Goal: Task Accomplishment & Management: Use online tool/utility

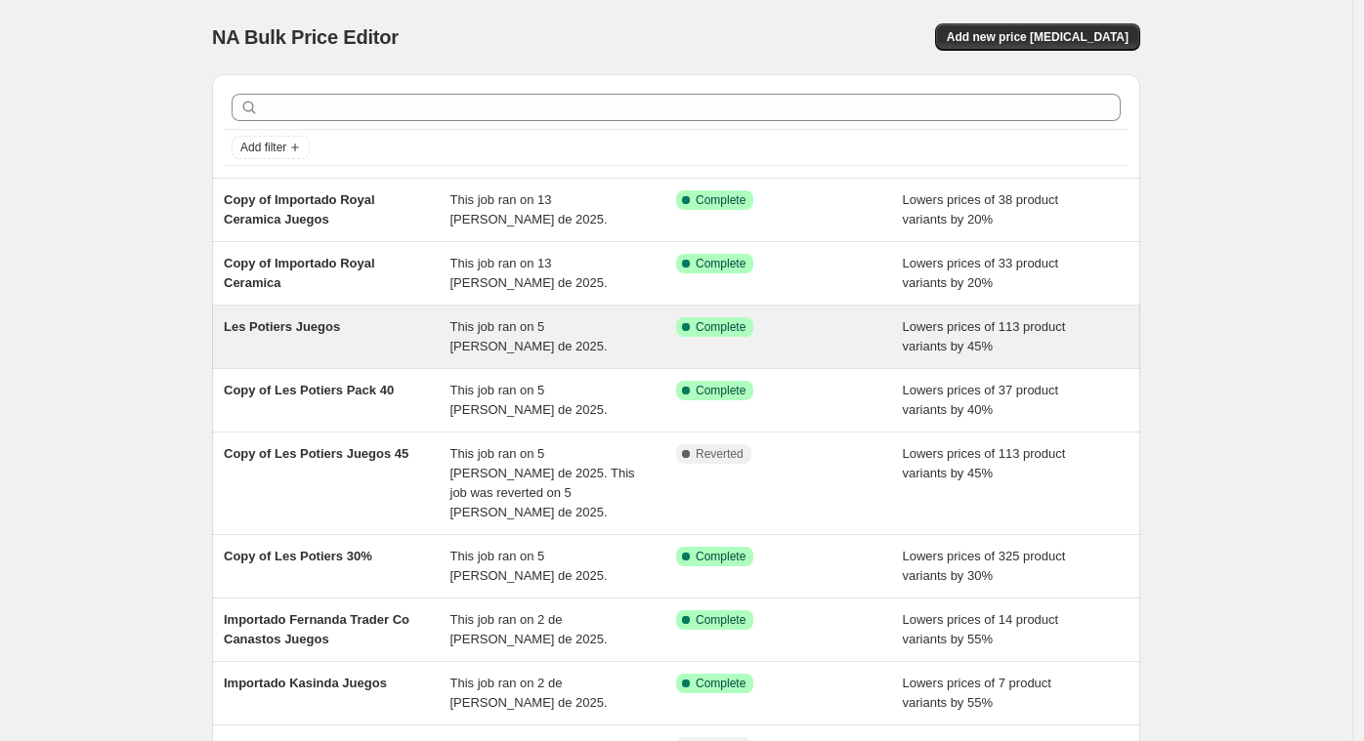
click at [374, 354] on div "Les Potiers Juegos" at bounding box center [337, 336] width 227 height 39
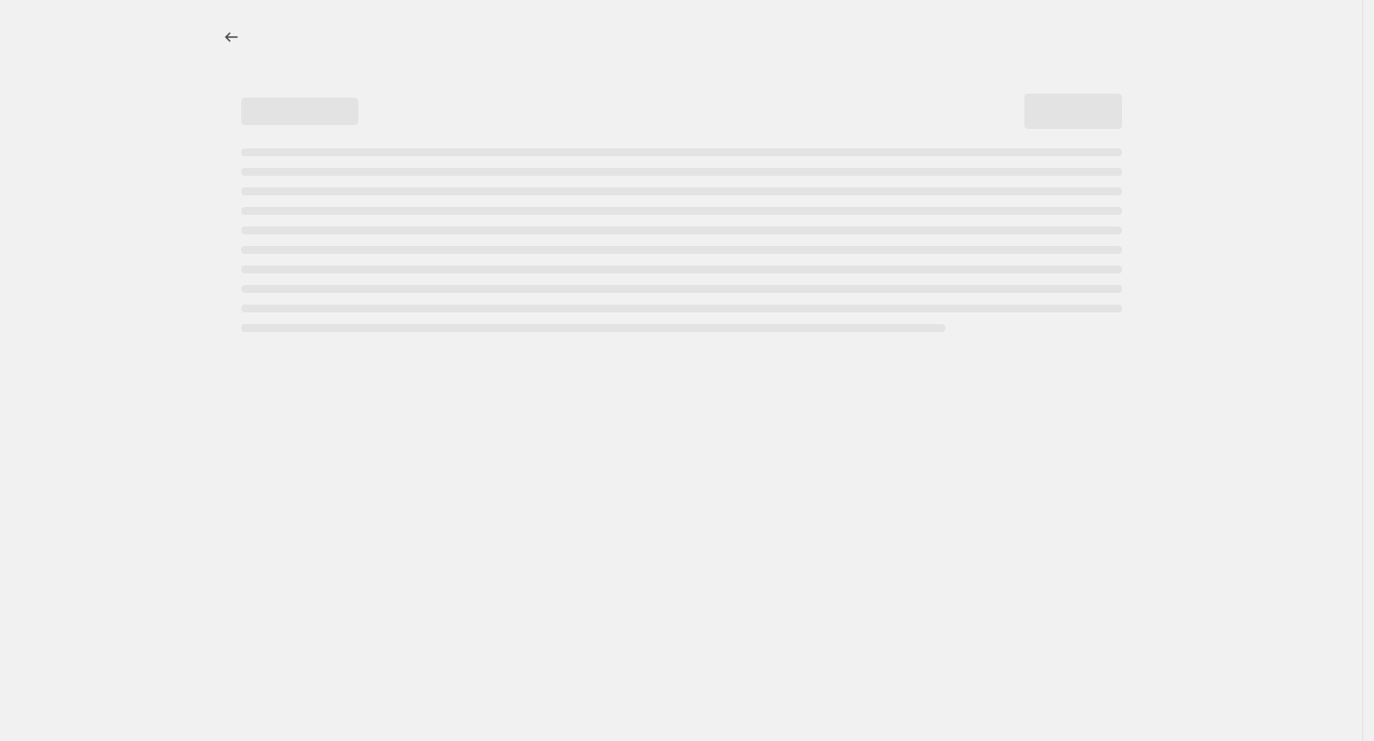
select select "percentage"
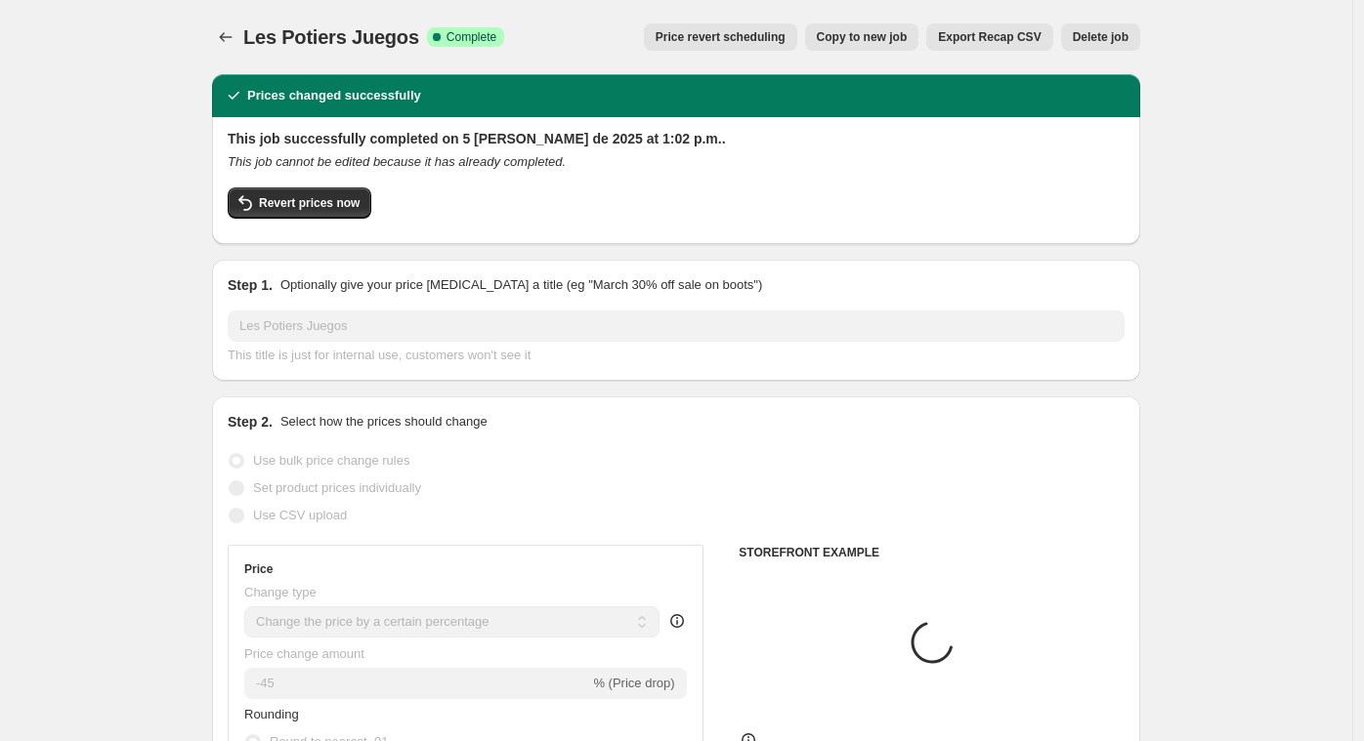
select select "vendor"
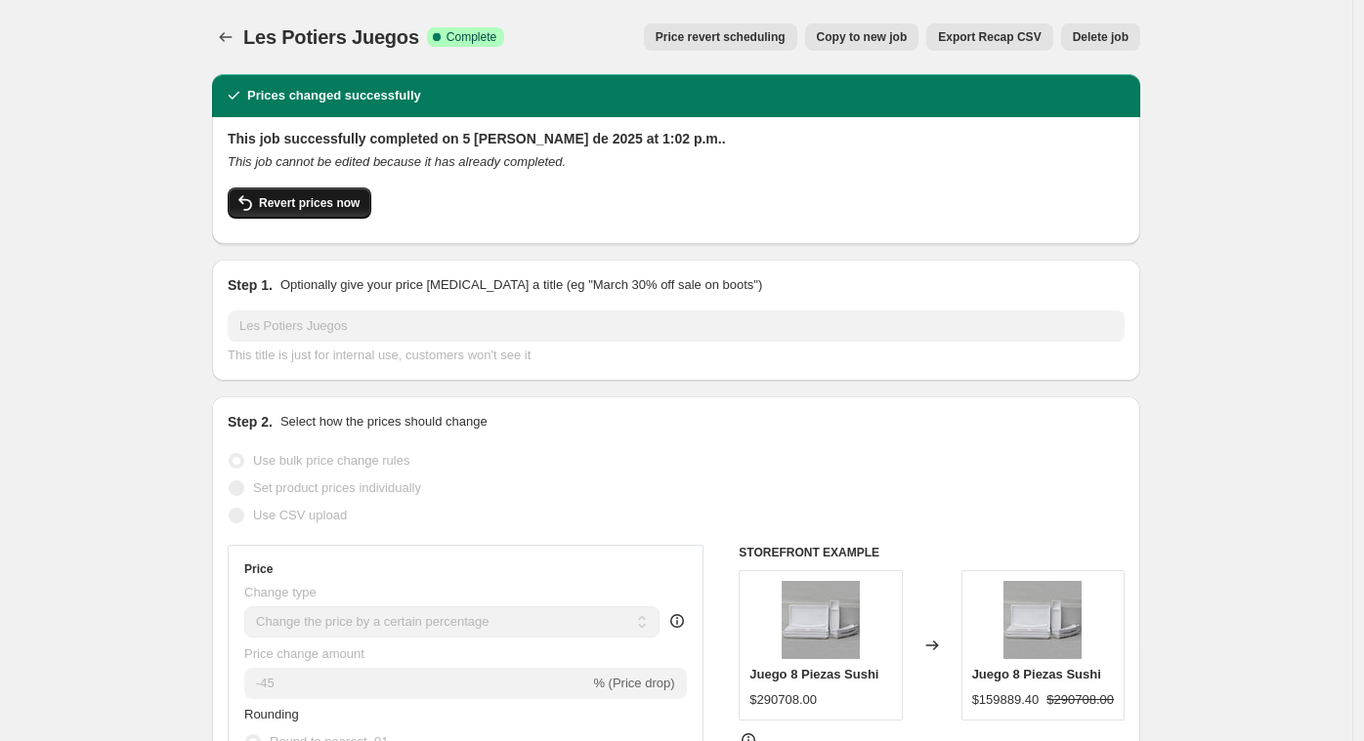
click at [313, 205] on span "Revert prices now" at bounding box center [309, 203] width 101 height 16
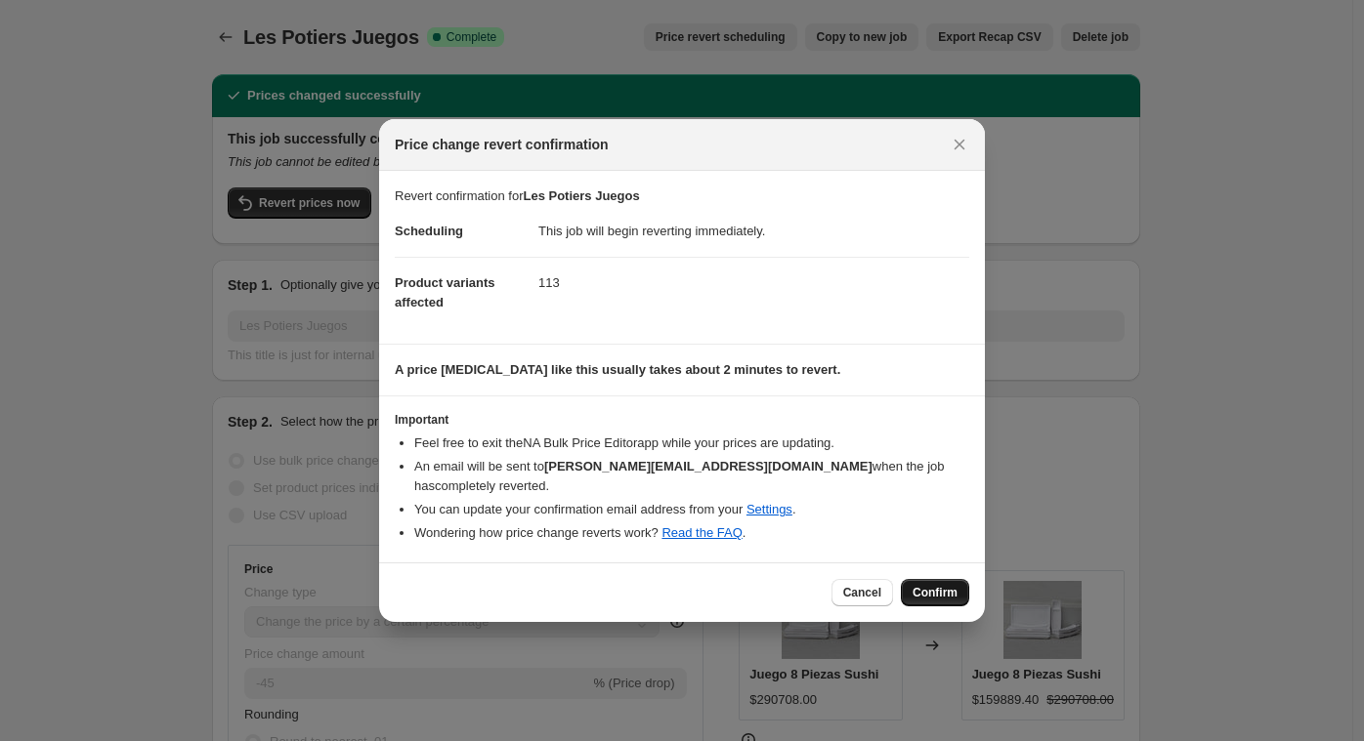
click at [954, 585] on span "Confirm" at bounding box center [934, 593] width 45 height 16
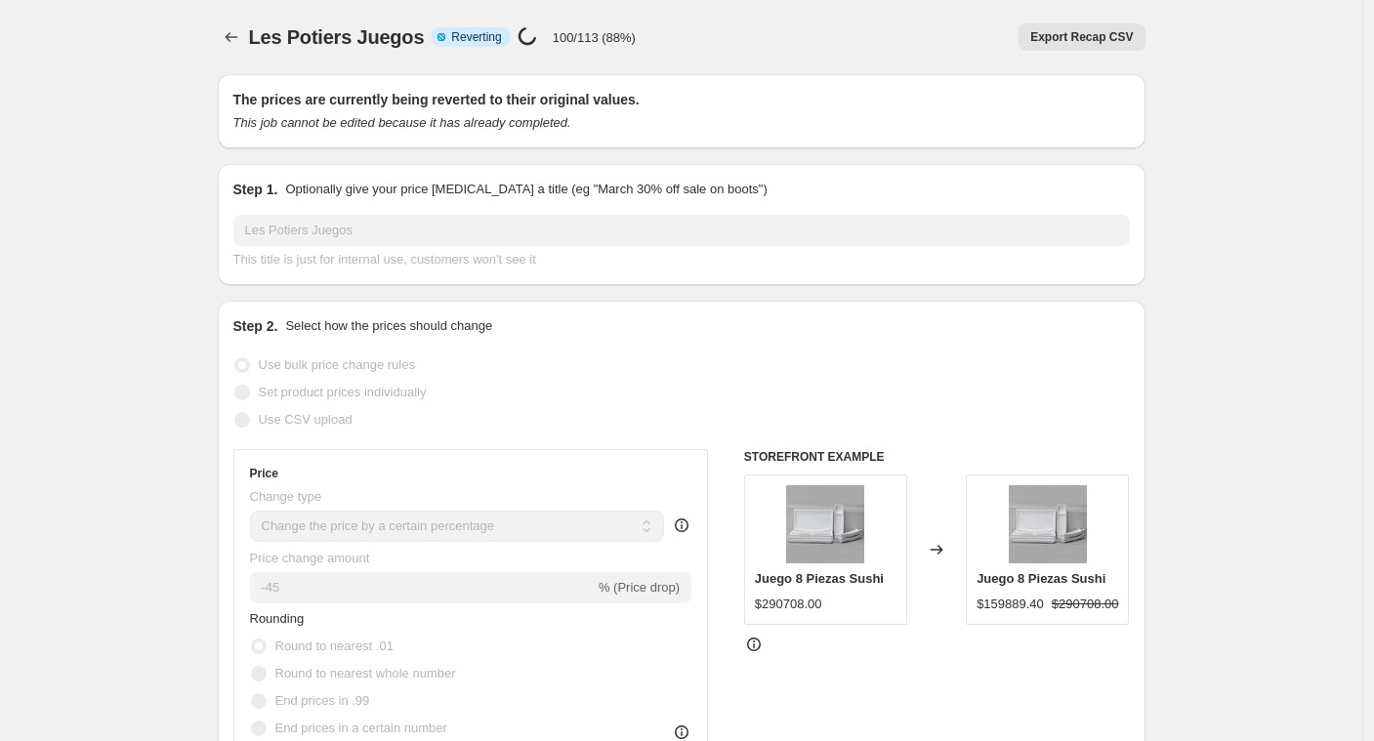
select select "percentage"
select select "vendor"
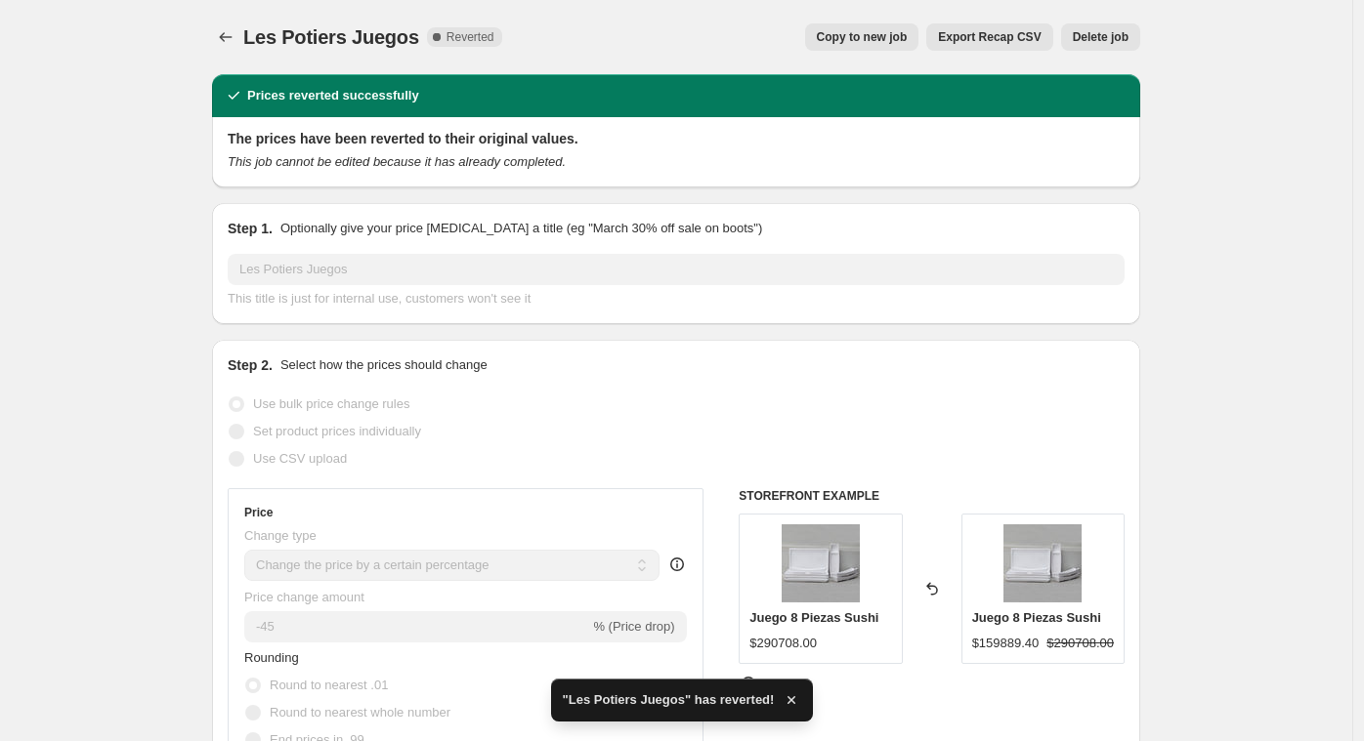
click at [860, 35] on span "Copy to new job" at bounding box center [862, 37] width 91 height 16
select select "percentage"
select select "vendor"
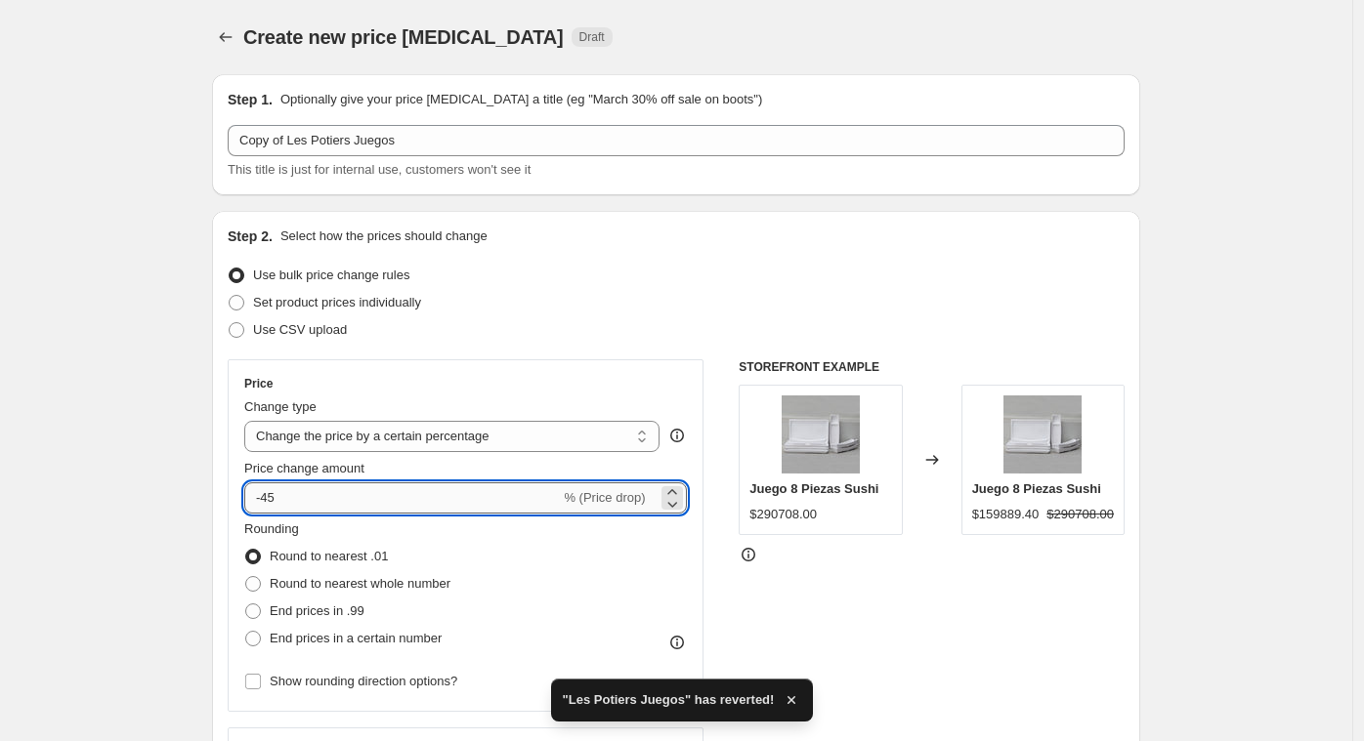
click at [359, 506] on input "-45" at bounding box center [402, 498] width 316 height 31
type input "-4"
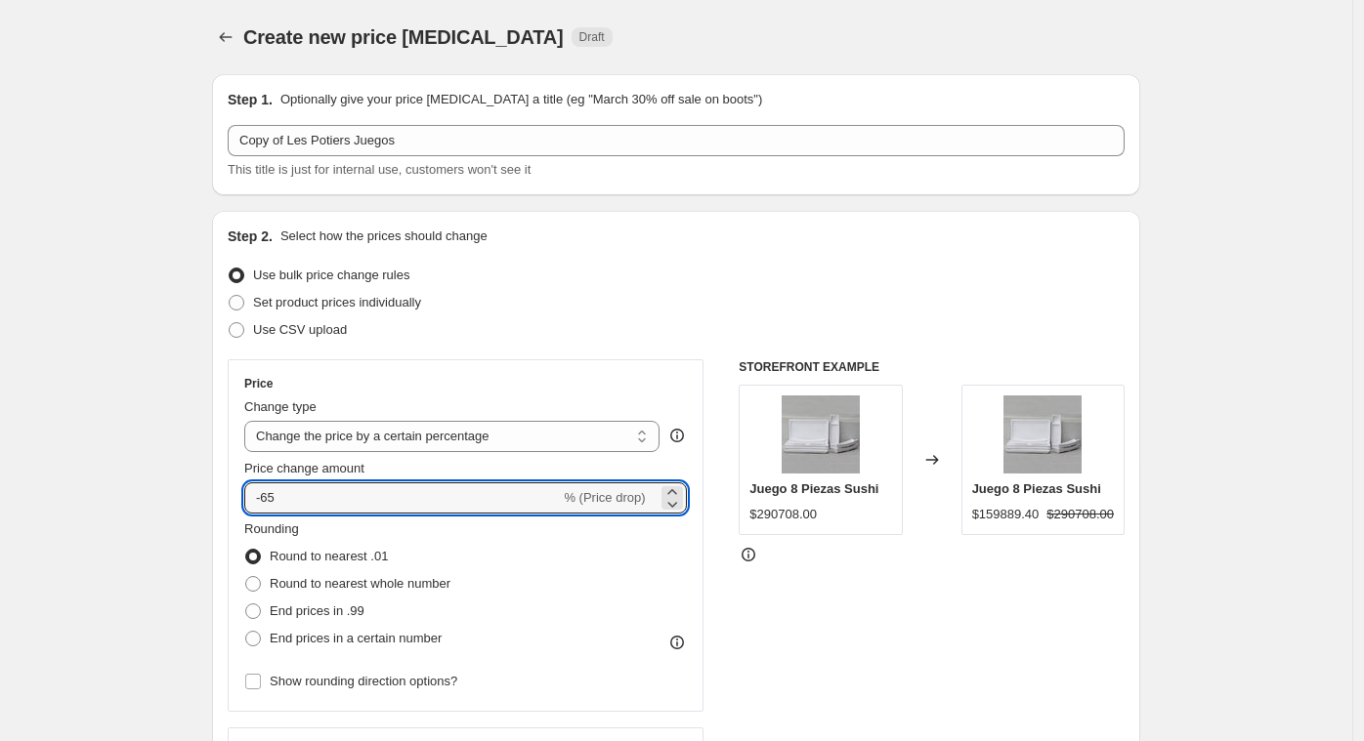
type input "-65"
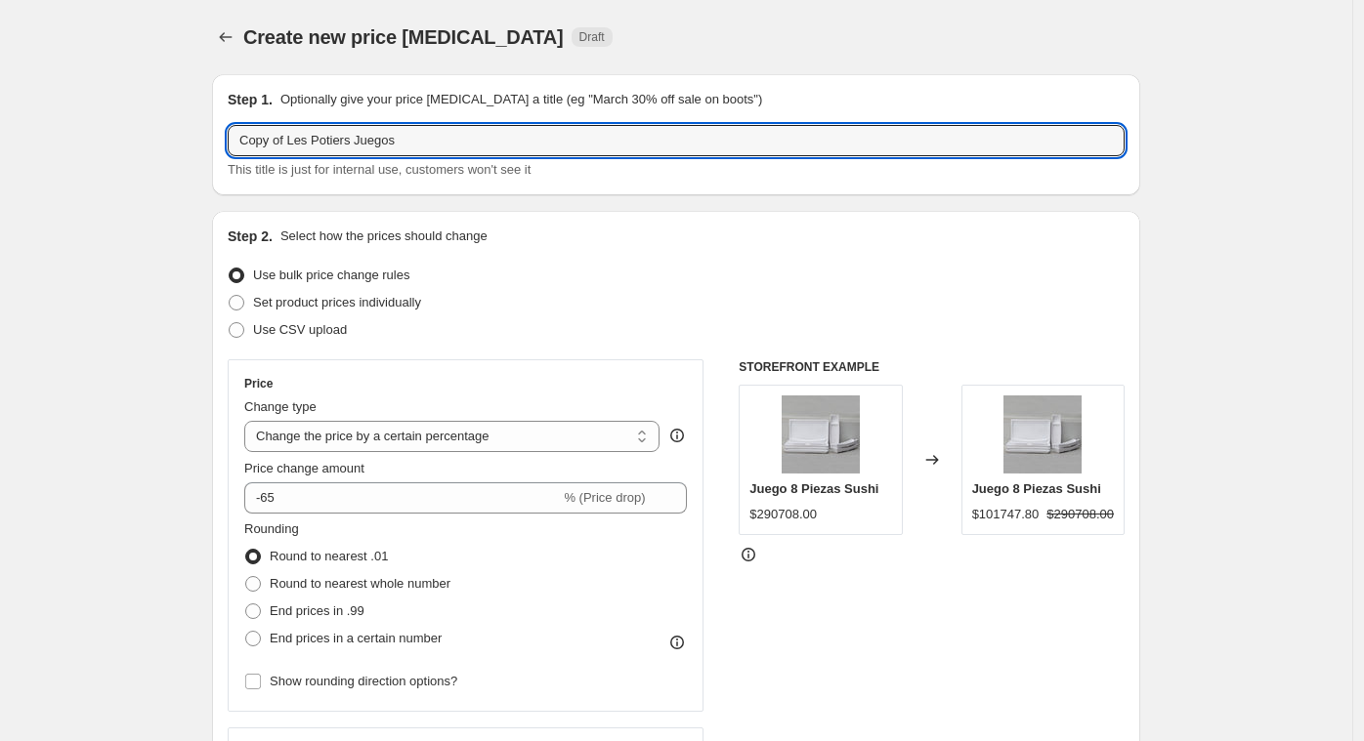
drag, startPoint x: 292, startPoint y: 142, endPoint x: 208, endPoint y: 144, distance: 84.0
click at [364, 137] on input "Les Potiers Juegos" at bounding box center [676, 140] width 897 height 31
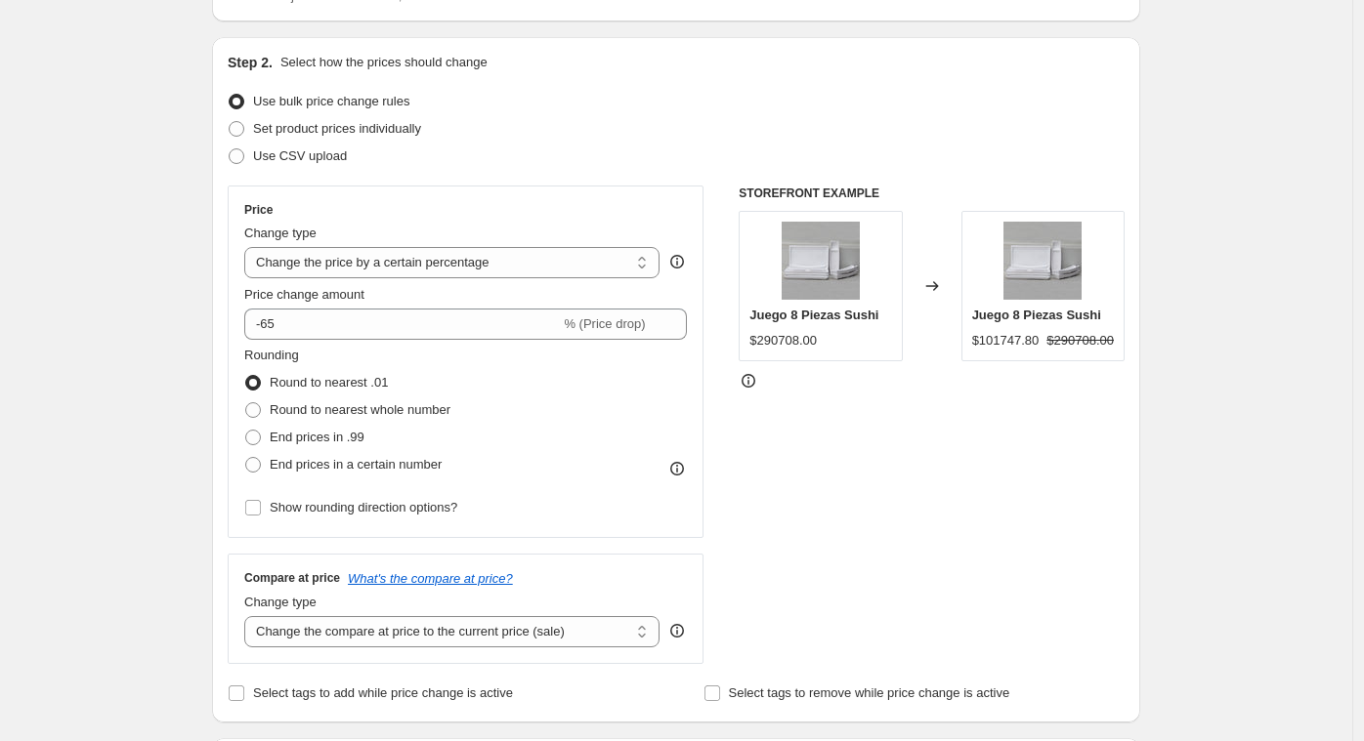
scroll to position [1431, 0]
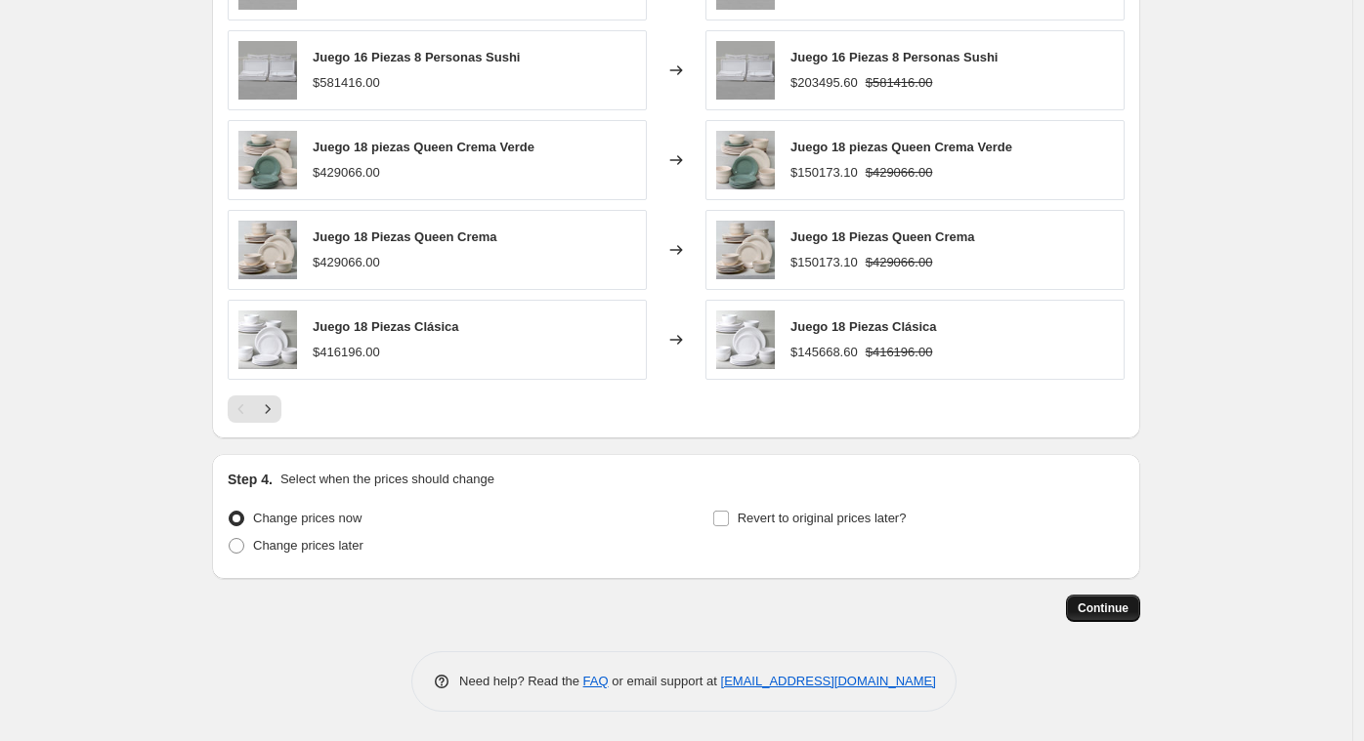
click at [1089, 605] on span "Continue" at bounding box center [1102, 609] width 51 height 16
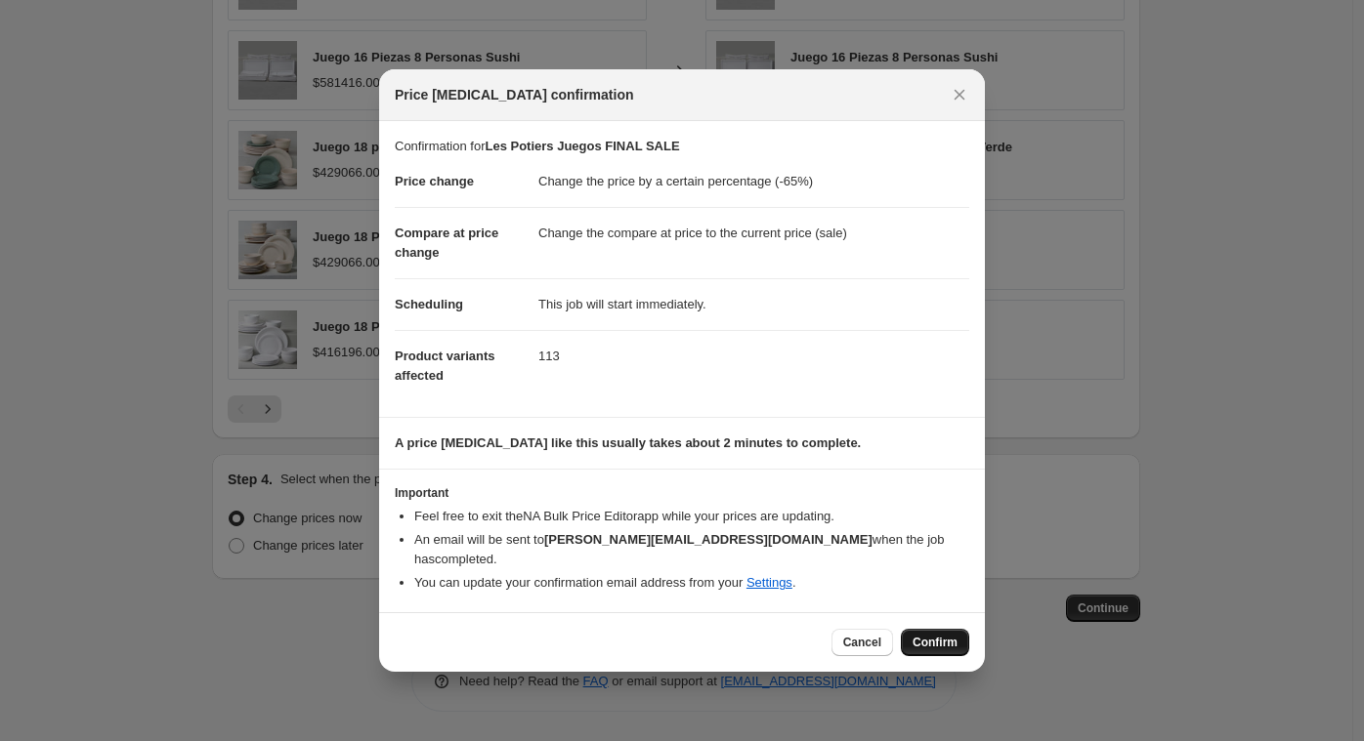
click at [925, 635] on span "Confirm" at bounding box center [934, 643] width 45 height 16
type input "Les Potiers Juegos FINAL SALE"
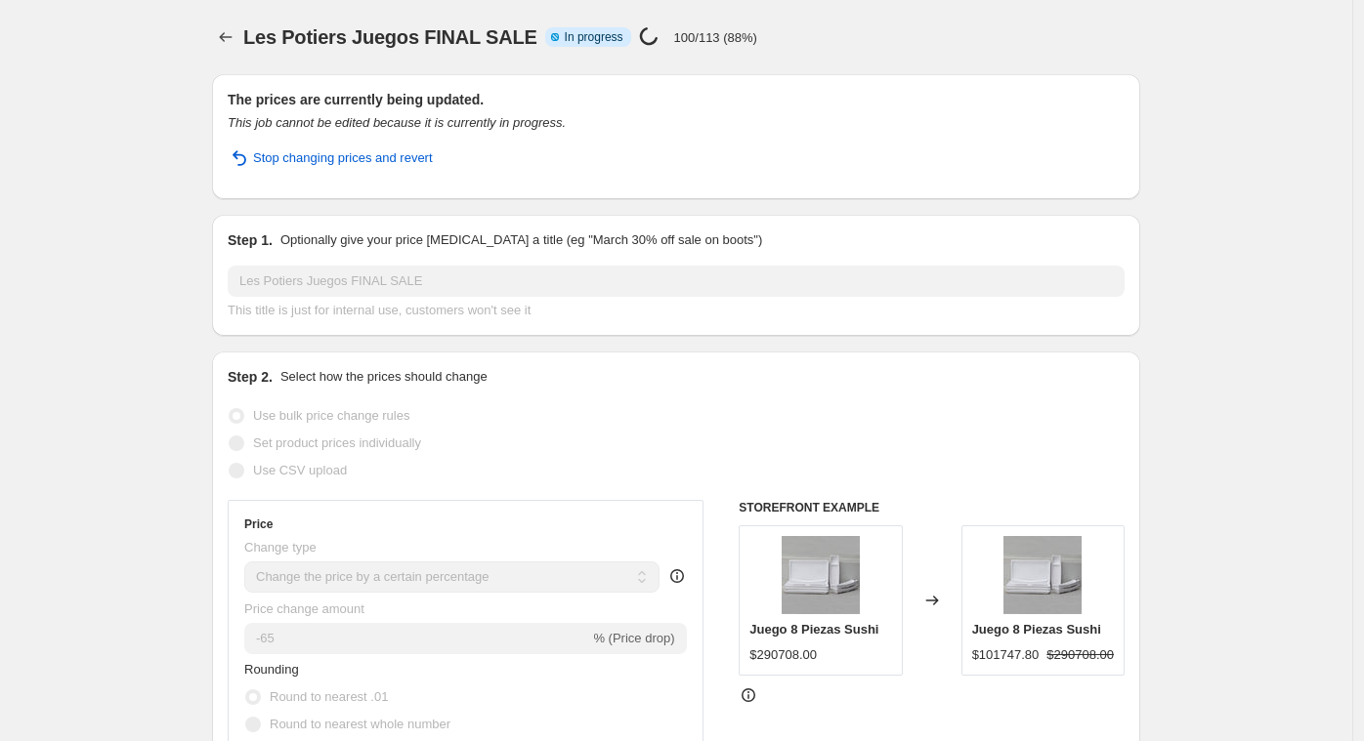
select select "percentage"
select select "vendor"
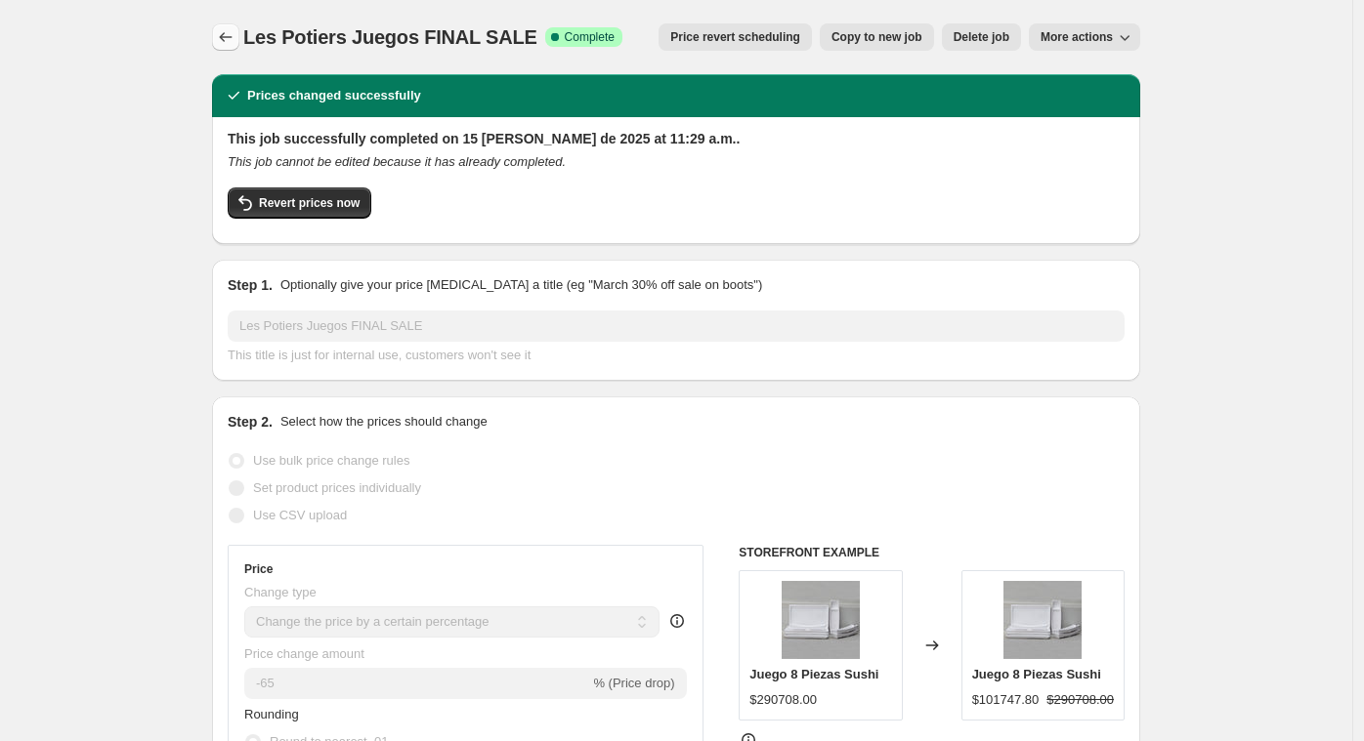
click at [230, 33] on icon "Price change jobs" at bounding box center [226, 37] width 20 height 20
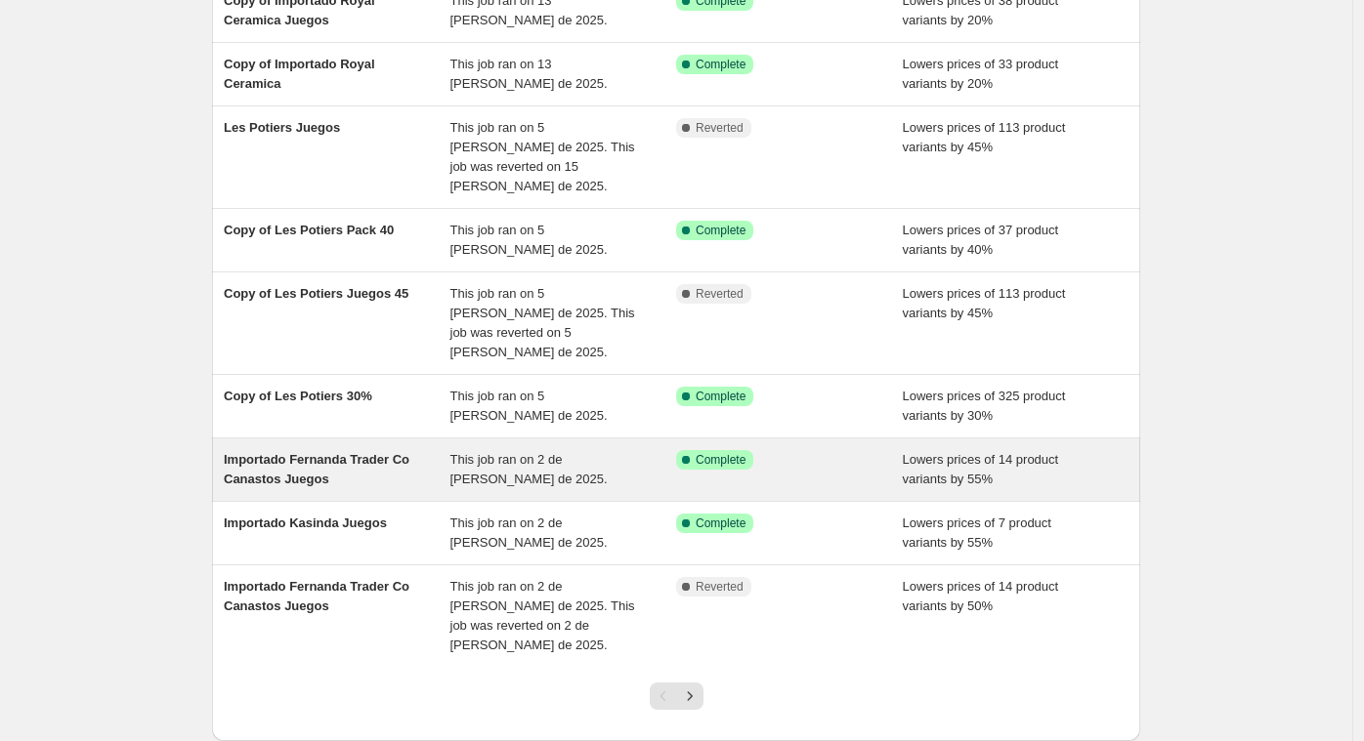
scroll to position [262, 0]
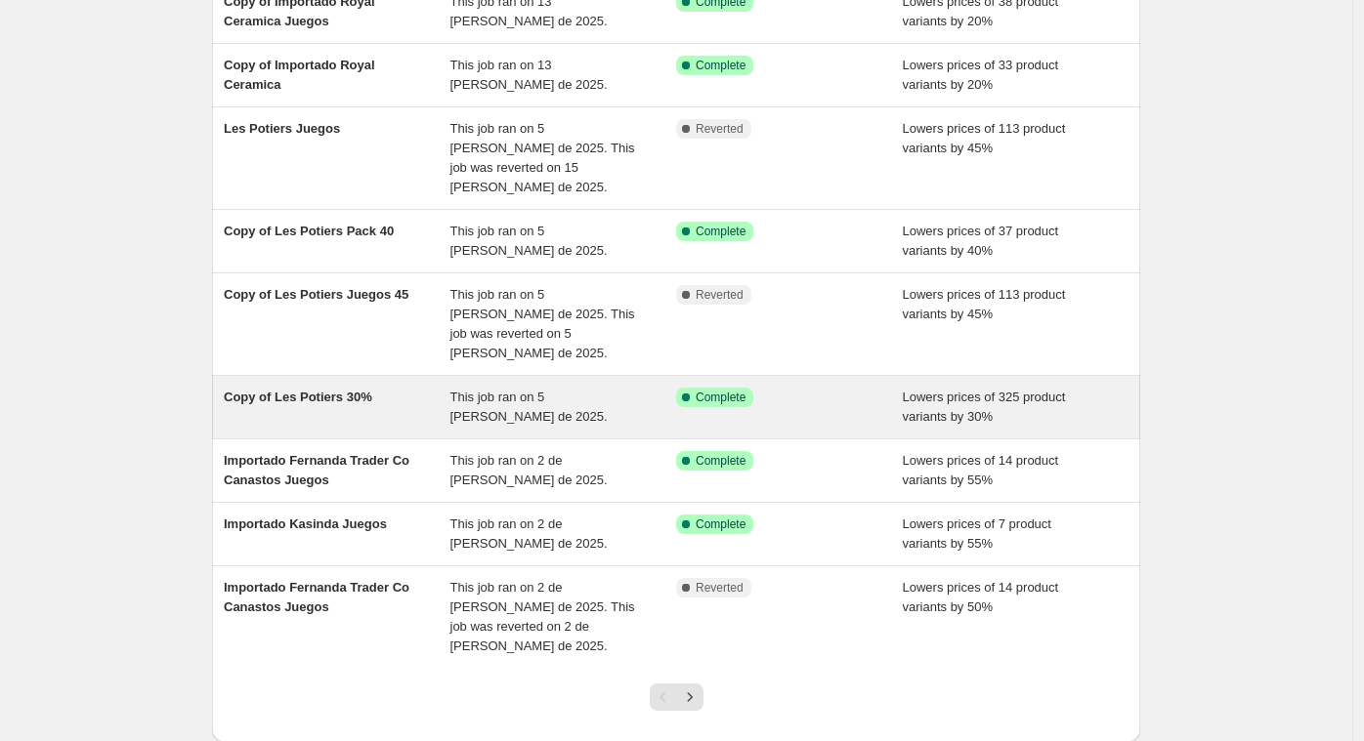
click at [302, 390] on span "Copy of Les Potiers 30%" at bounding box center [298, 397] width 148 height 15
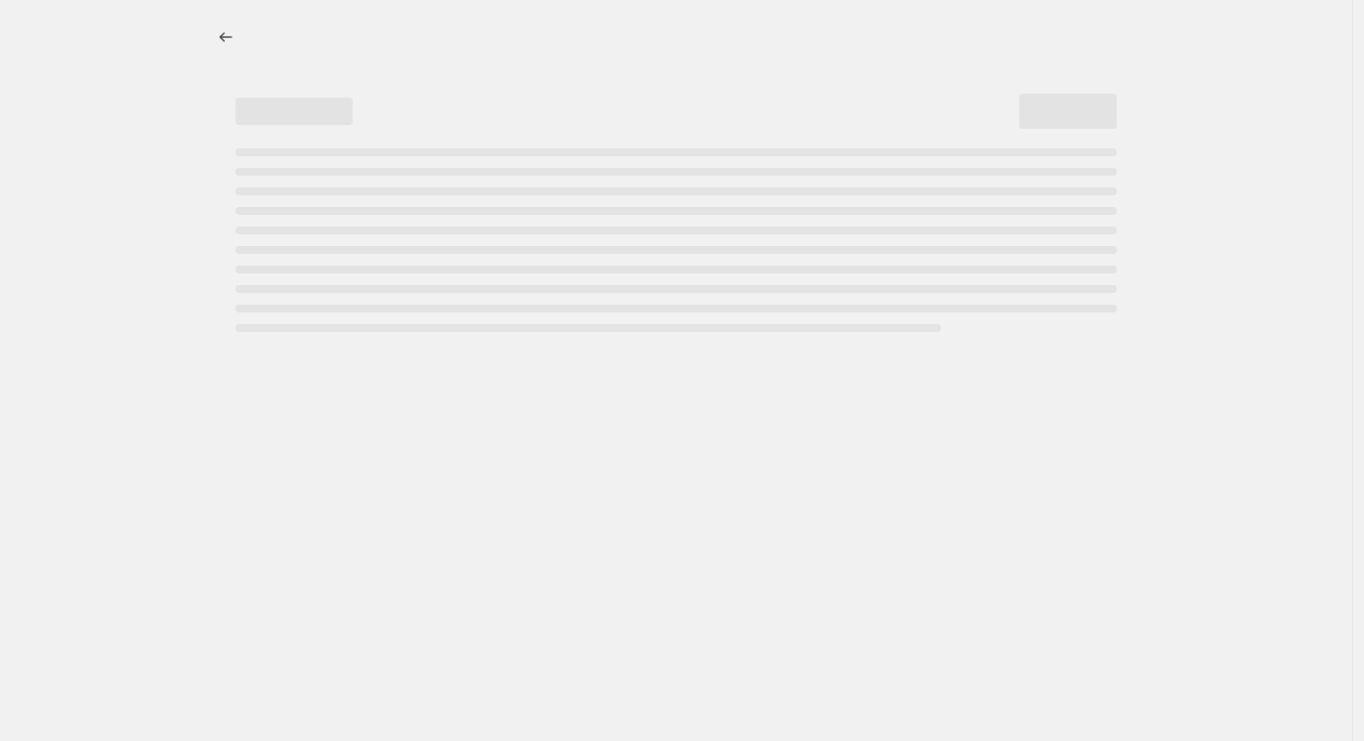
select select "percentage"
select select "vendor"
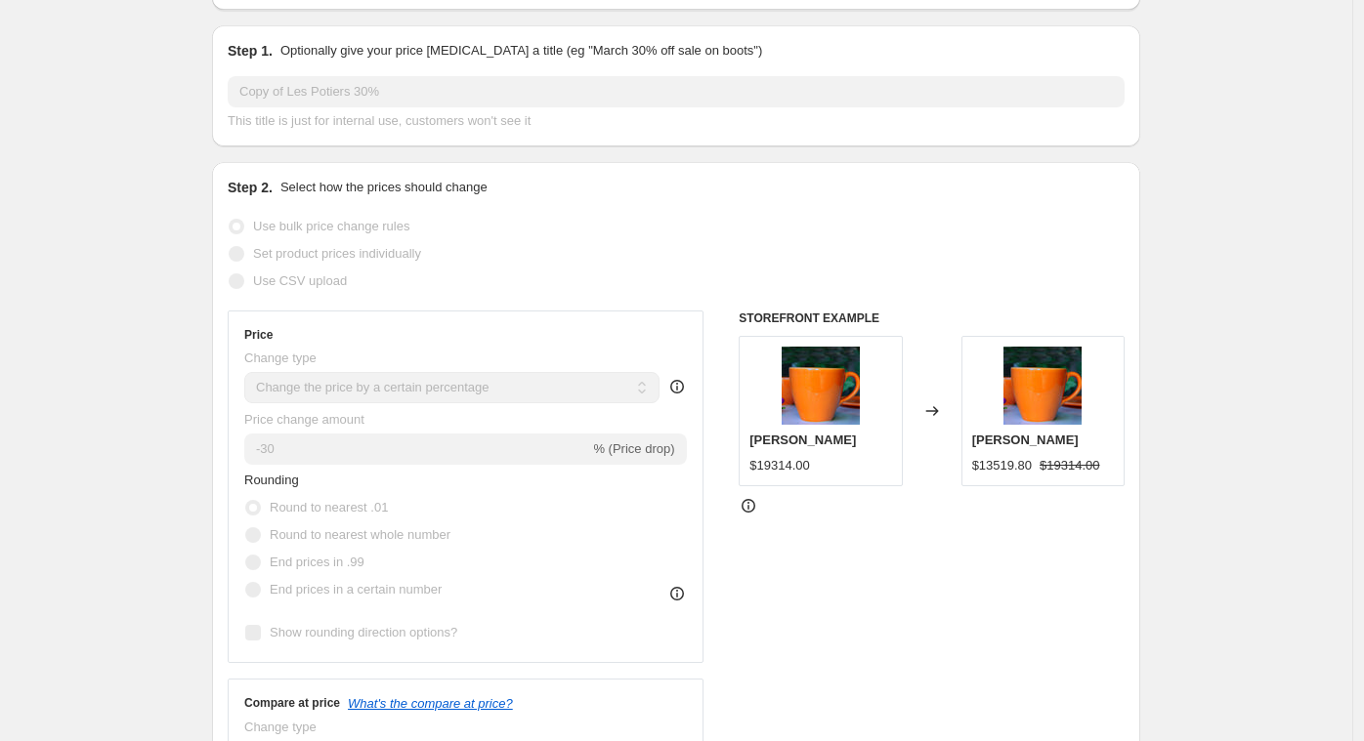
scroll to position [129, 0]
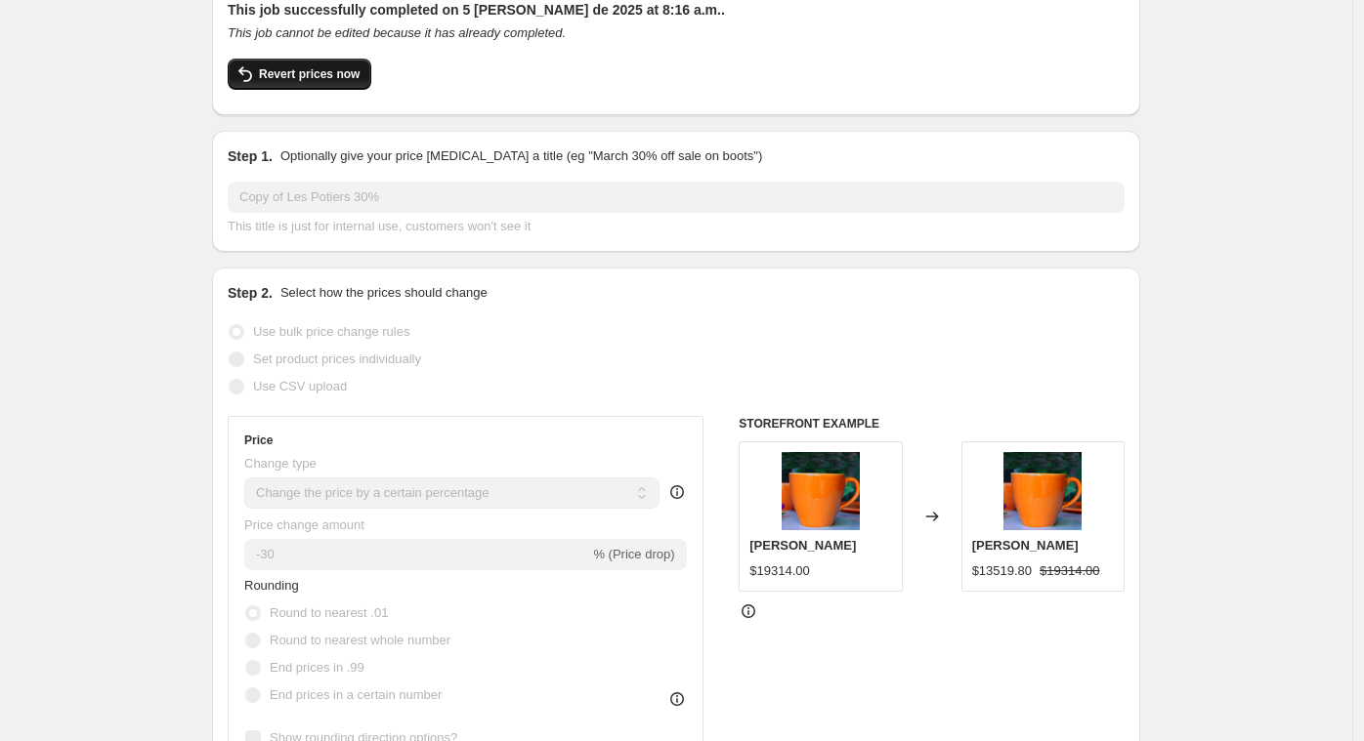
click at [315, 83] on button "Revert prices now" at bounding box center [300, 74] width 144 height 31
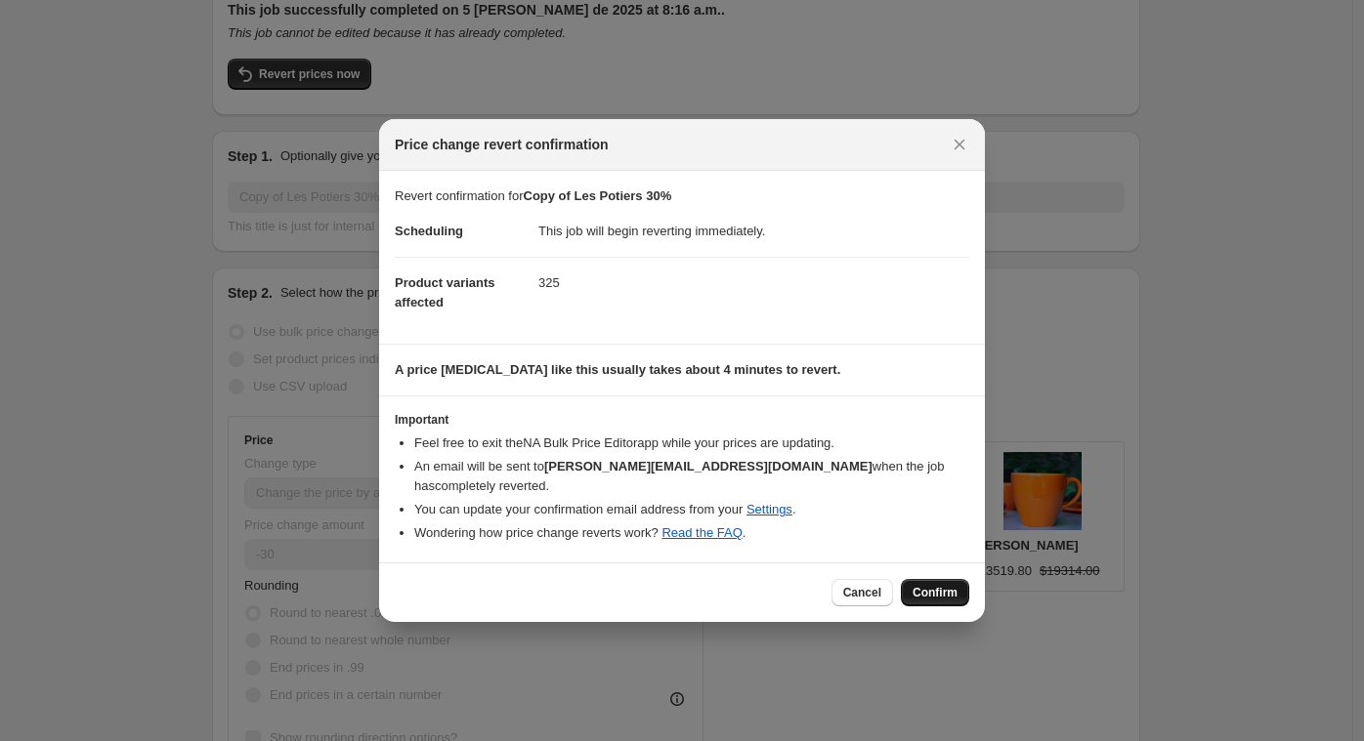
click at [951, 585] on span "Confirm" at bounding box center [934, 593] width 45 height 16
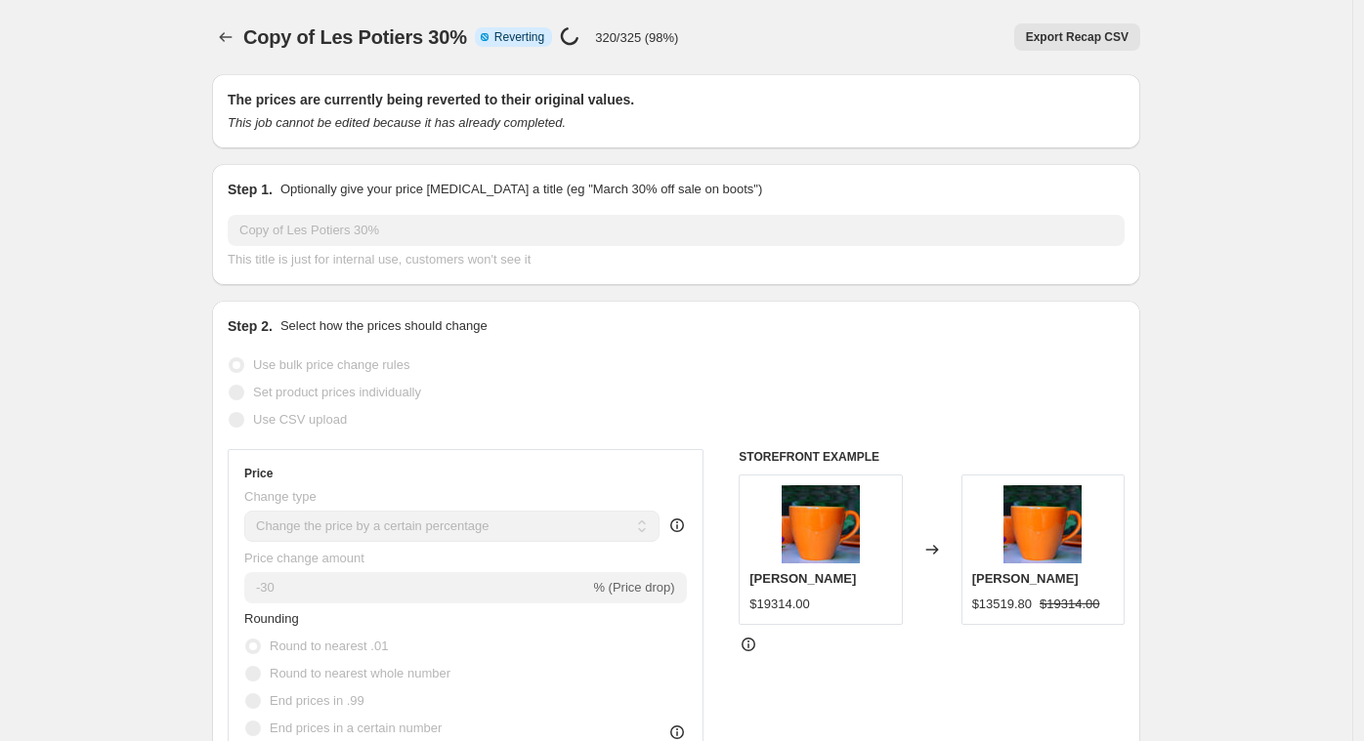
select select "percentage"
select select "vendor"
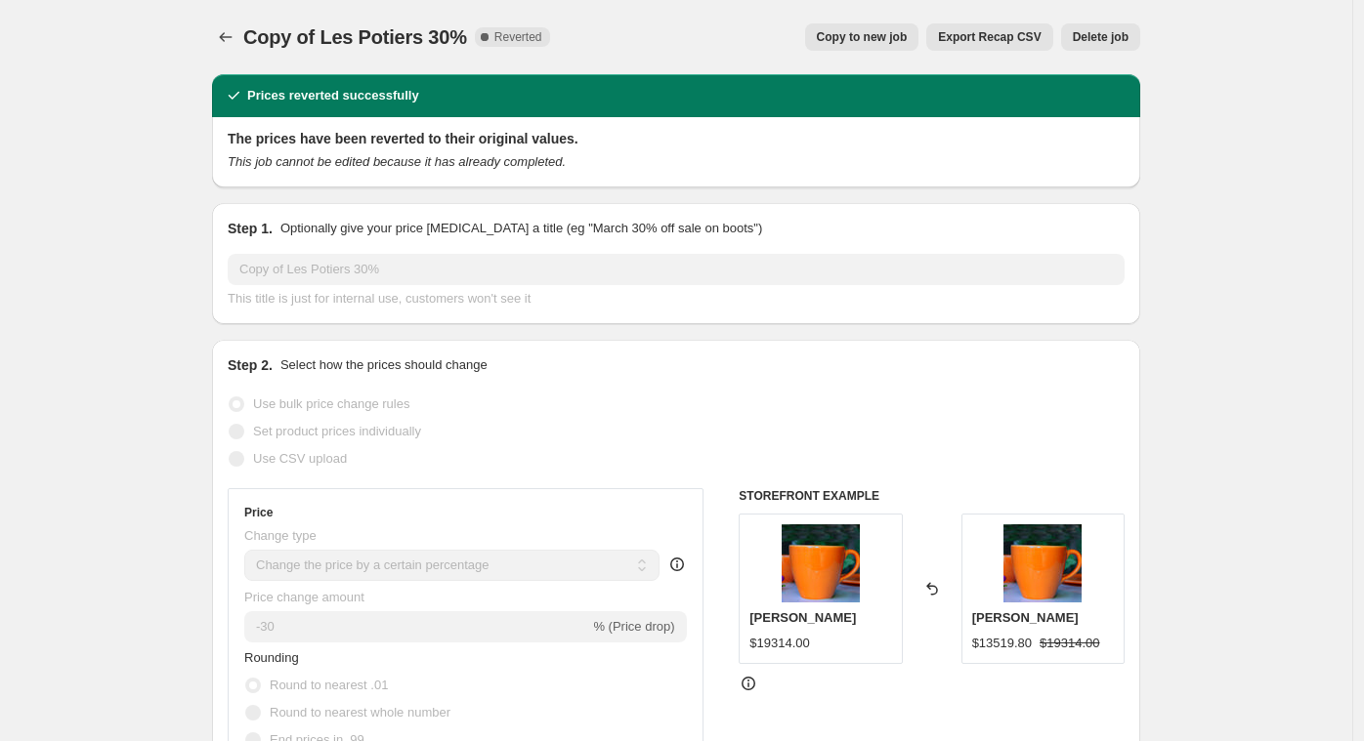
click at [857, 40] on span "Copy to new job" at bounding box center [862, 37] width 91 height 16
select select "percentage"
select select "vendor"
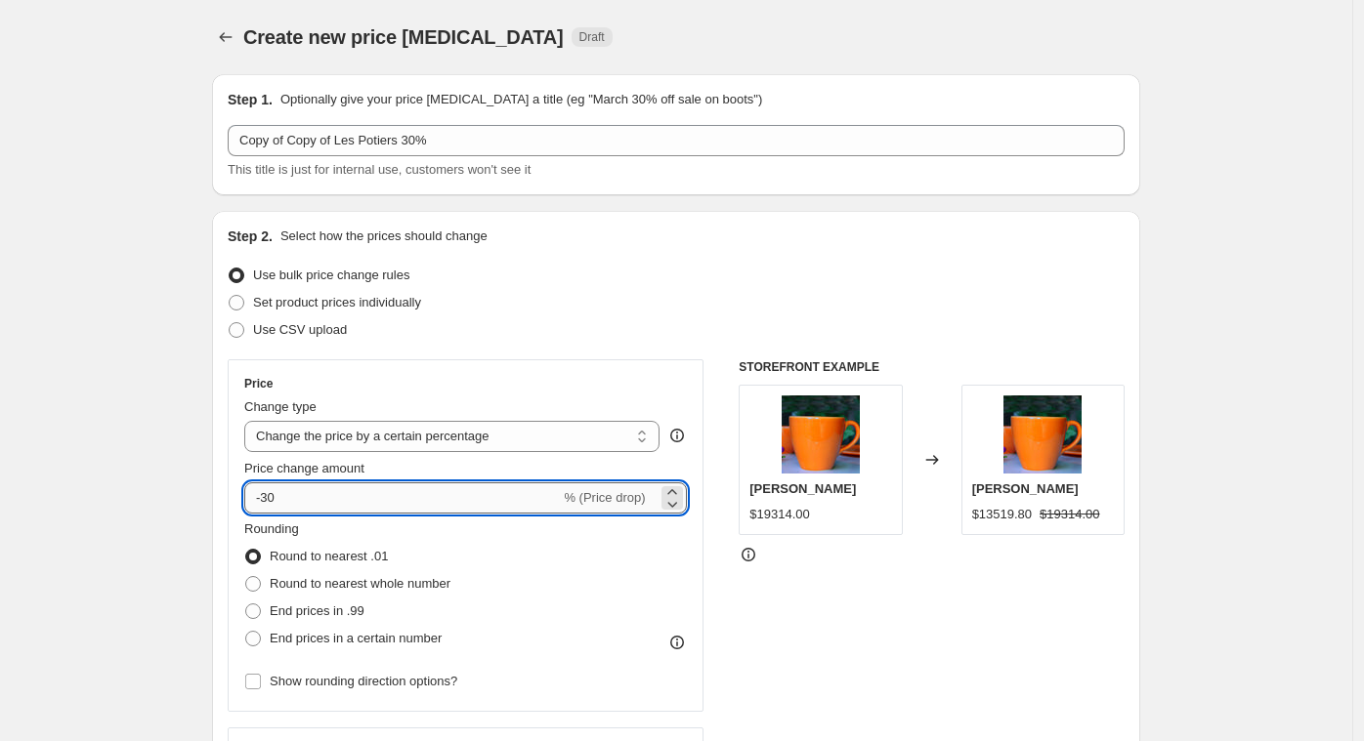
click at [353, 497] on input "-30" at bounding box center [402, 498] width 316 height 31
type input "-3"
type input "-55"
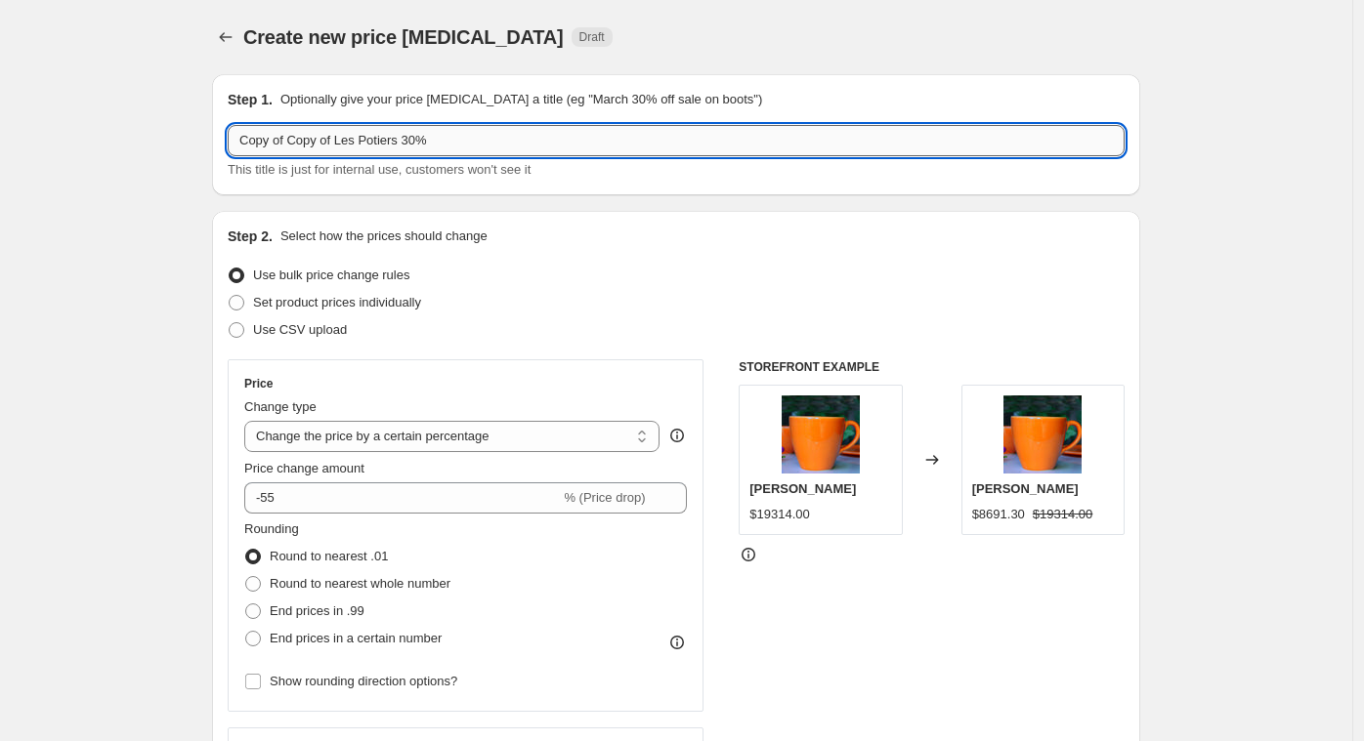
click at [330, 144] on input "Copy of Copy of Les Potiers 30%" at bounding box center [676, 140] width 897 height 31
drag, startPoint x: 345, startPoint y: 143, endPoint x: 202, endPoint y: 137, distance: 142.7
click at [436, 136] on input "Les Potiers 30%" at bounding box center [676, 140] width 897 height 31
type input "Les Potiers 55 final sale"
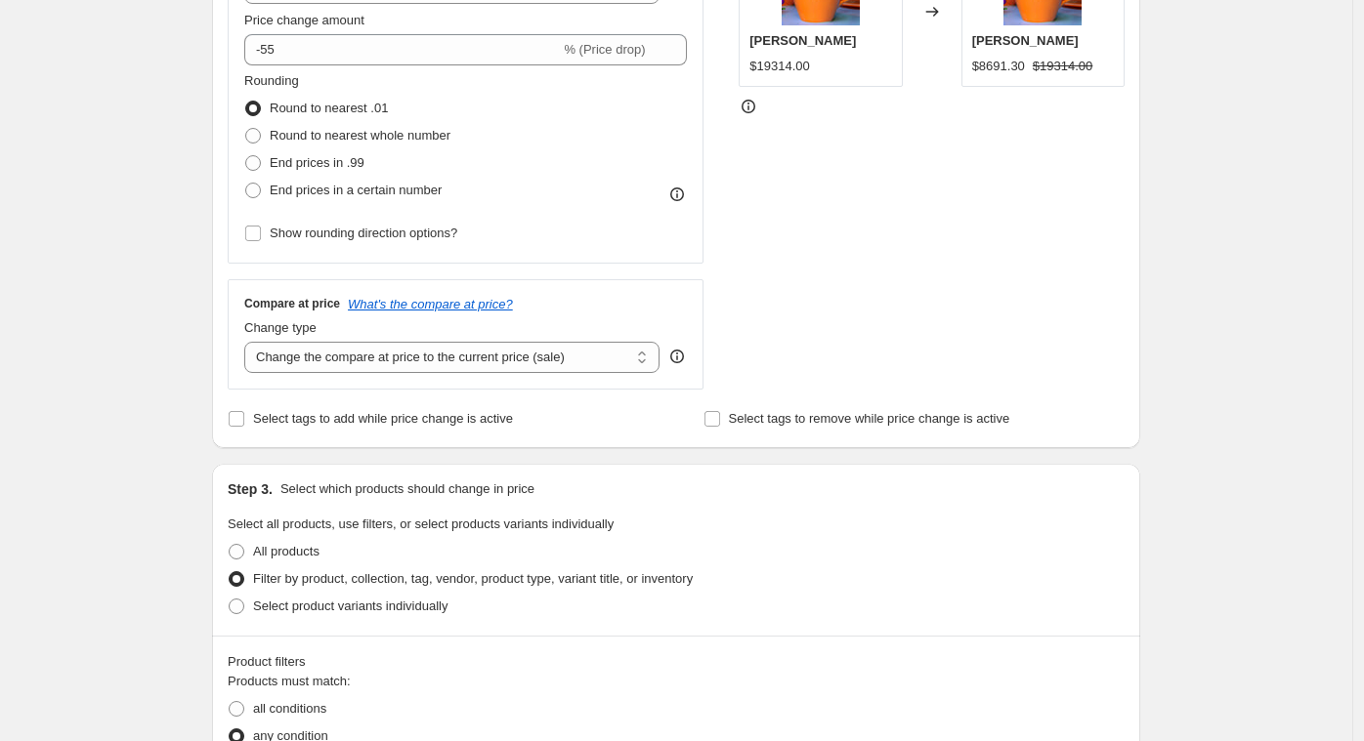
scroll to position [1431, 0]
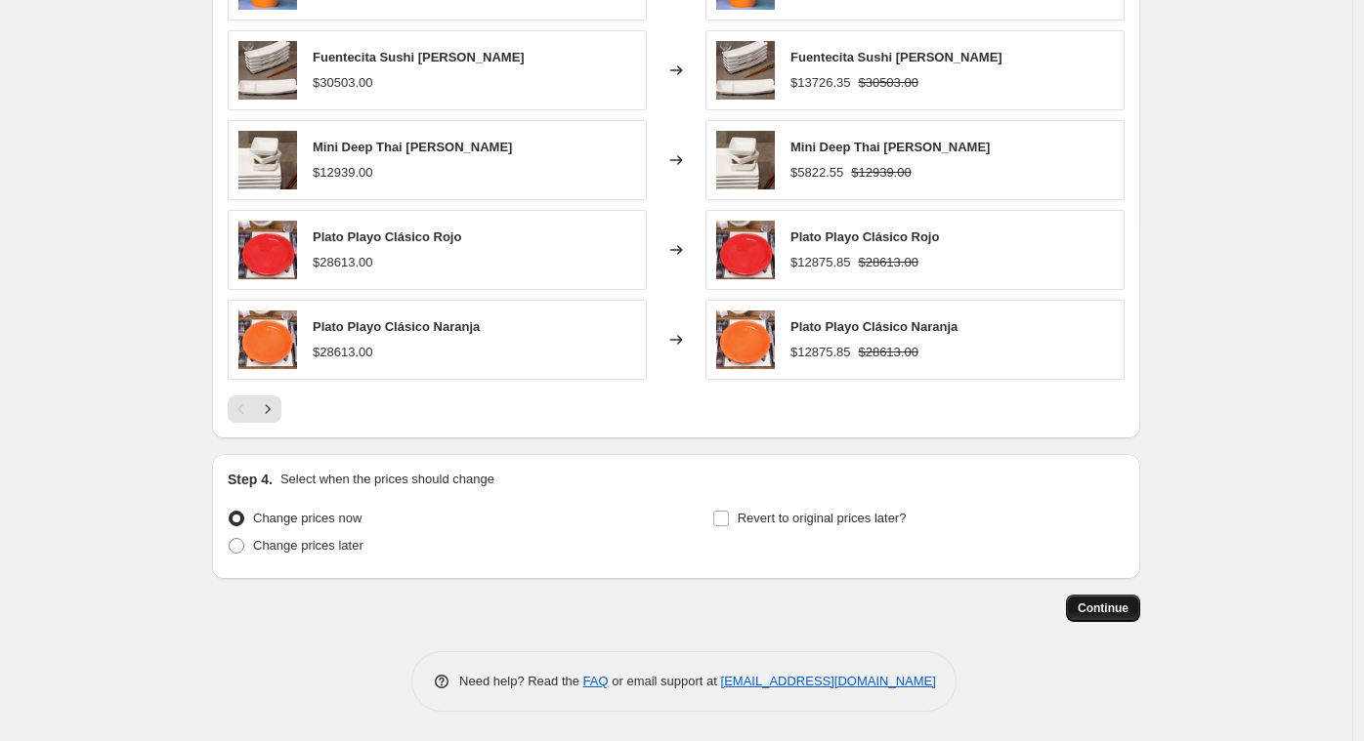
click at [1128, 613] on span "Continue" at bounding box center [1102, 609] width 51 height 16
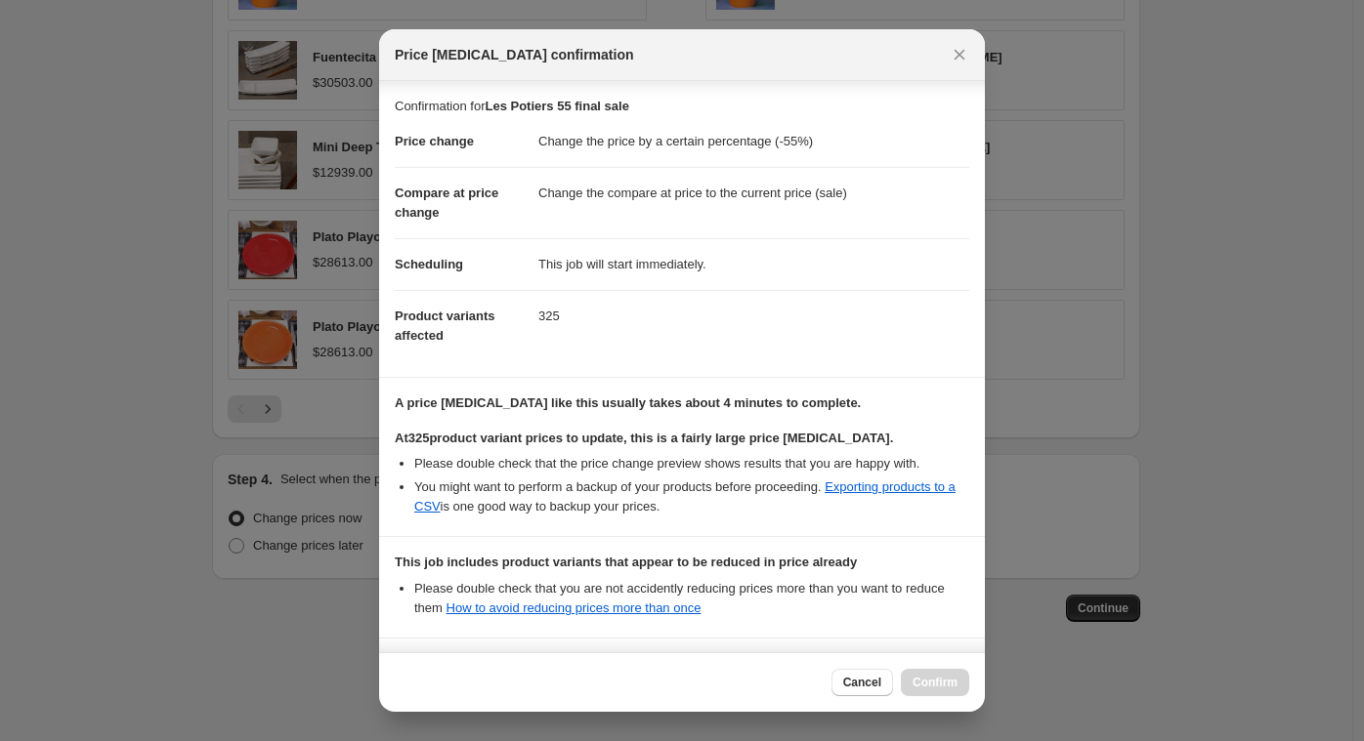
scroll to position [189, 0]
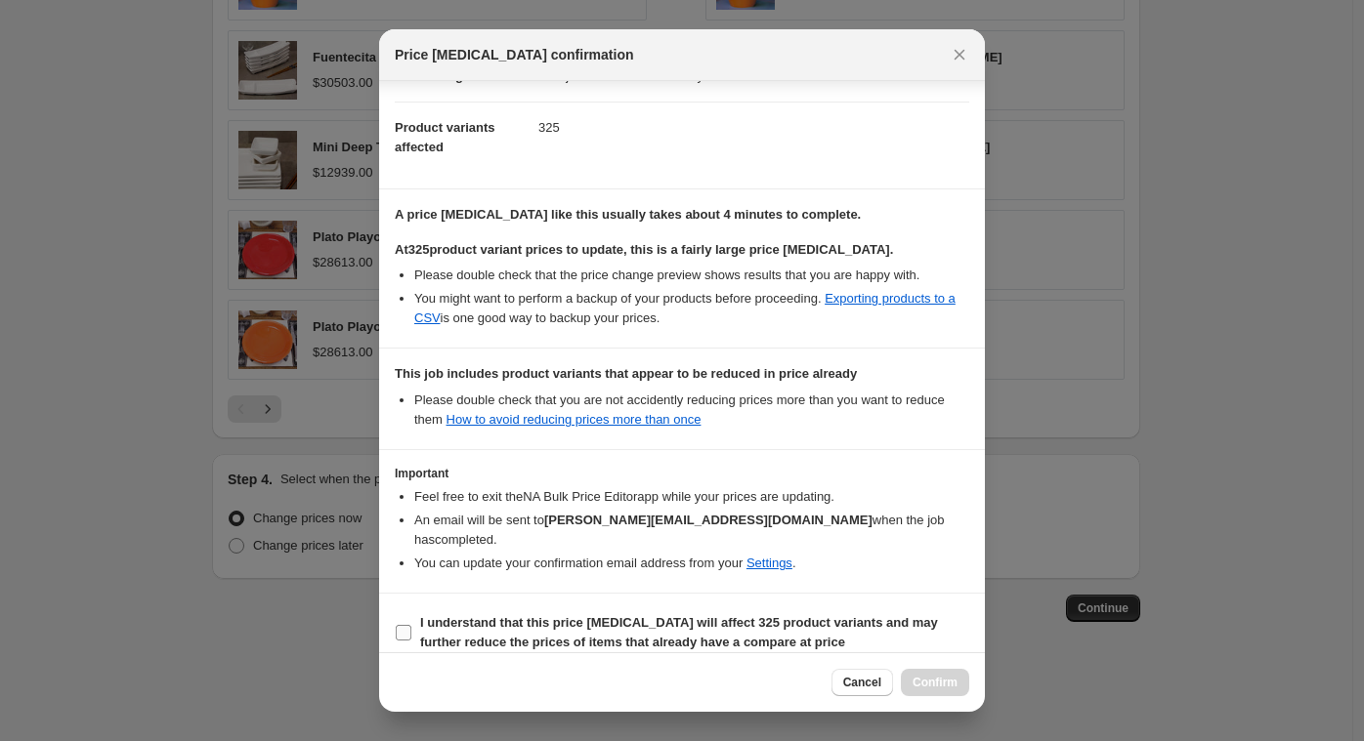
click at [474, 615] on b "I understand that this price [MEDICAL_DATA] will affect 325 product variants an…" at bounding box center [679, 632] width 518 height 34
click at [411, 625] on input "I understand that this price [MEDICAL_DATA] will affect 325 product variants an…" at bounding box center [404, 633] width 16 height 16
checkbox input "true"
click at [946, 680] on span "Confirm" at bounding box center [934, 683] width 45 height 16
type input "Les Potiers 55 final sale"
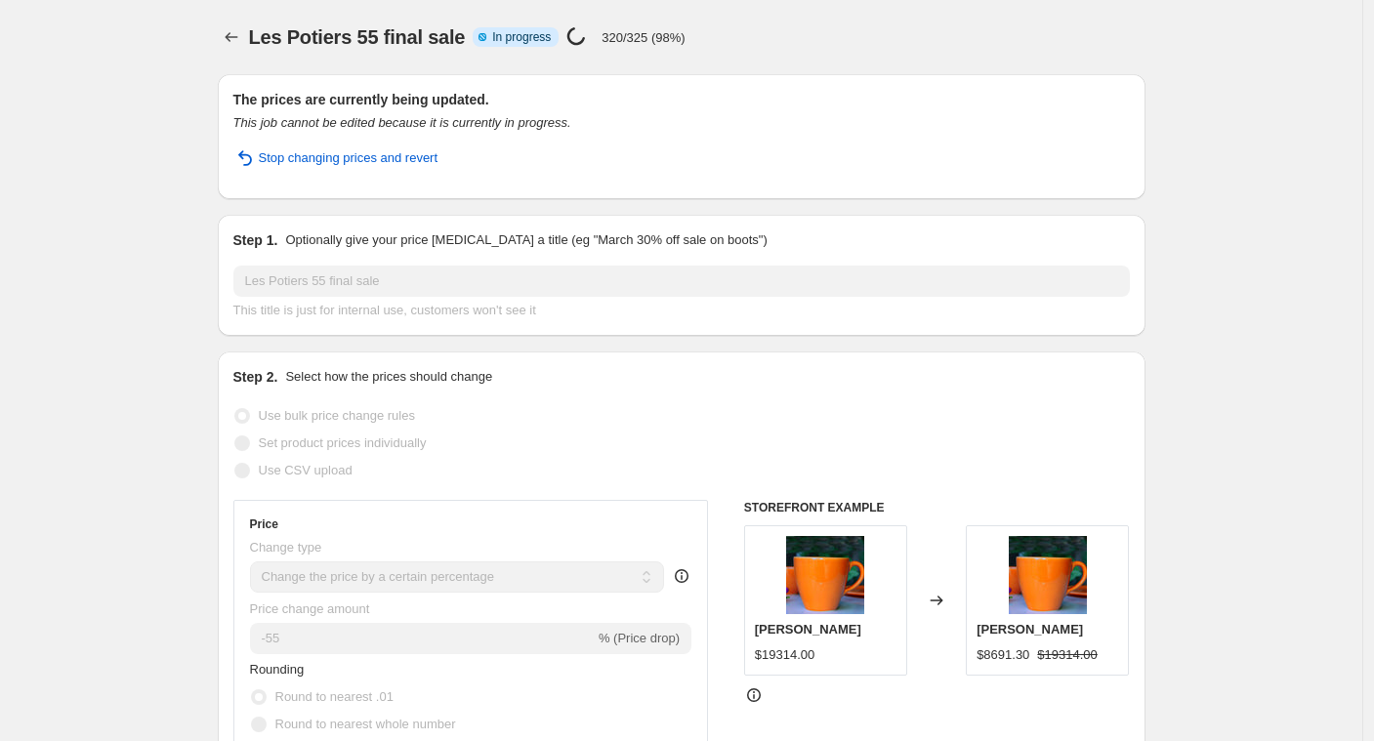
select select "percentage"
select select "vendor"
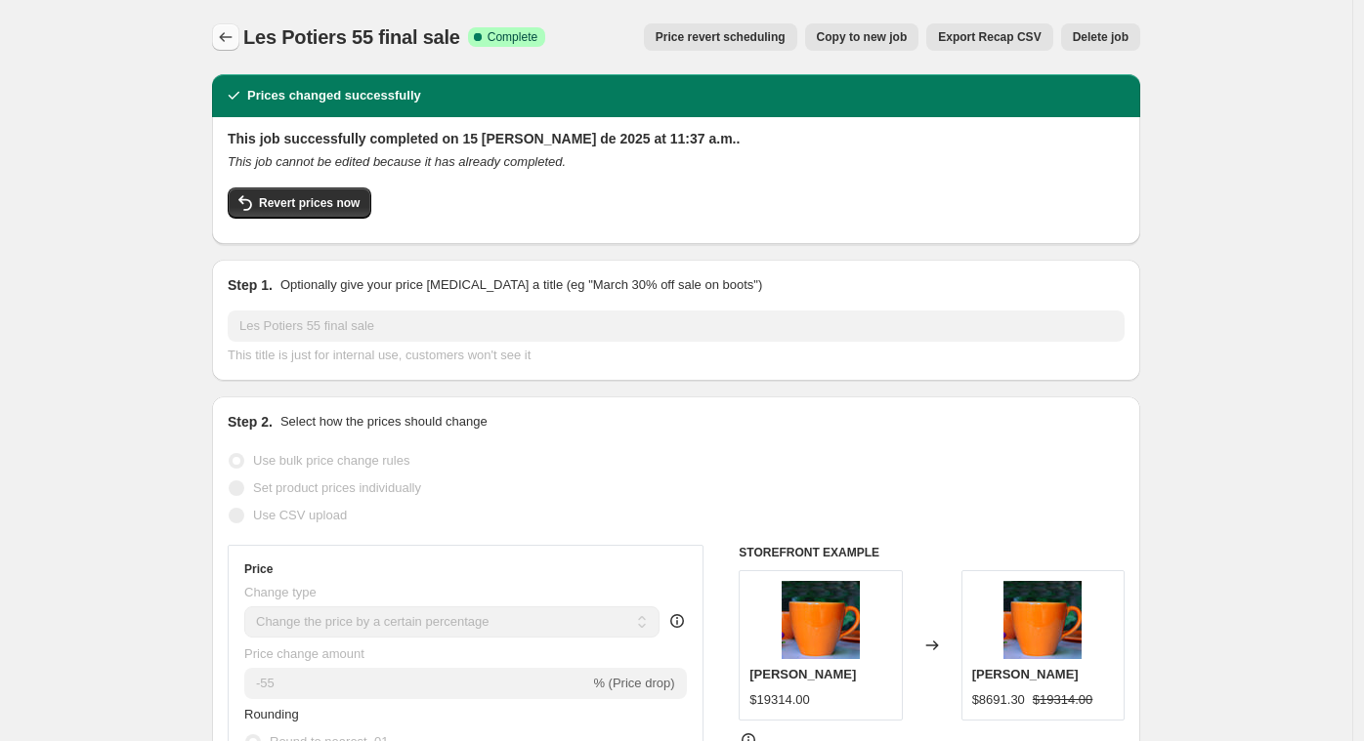
click at [225, 42] on icon "Price change jobs" at bounding box center [226, 37] width 20 height 20
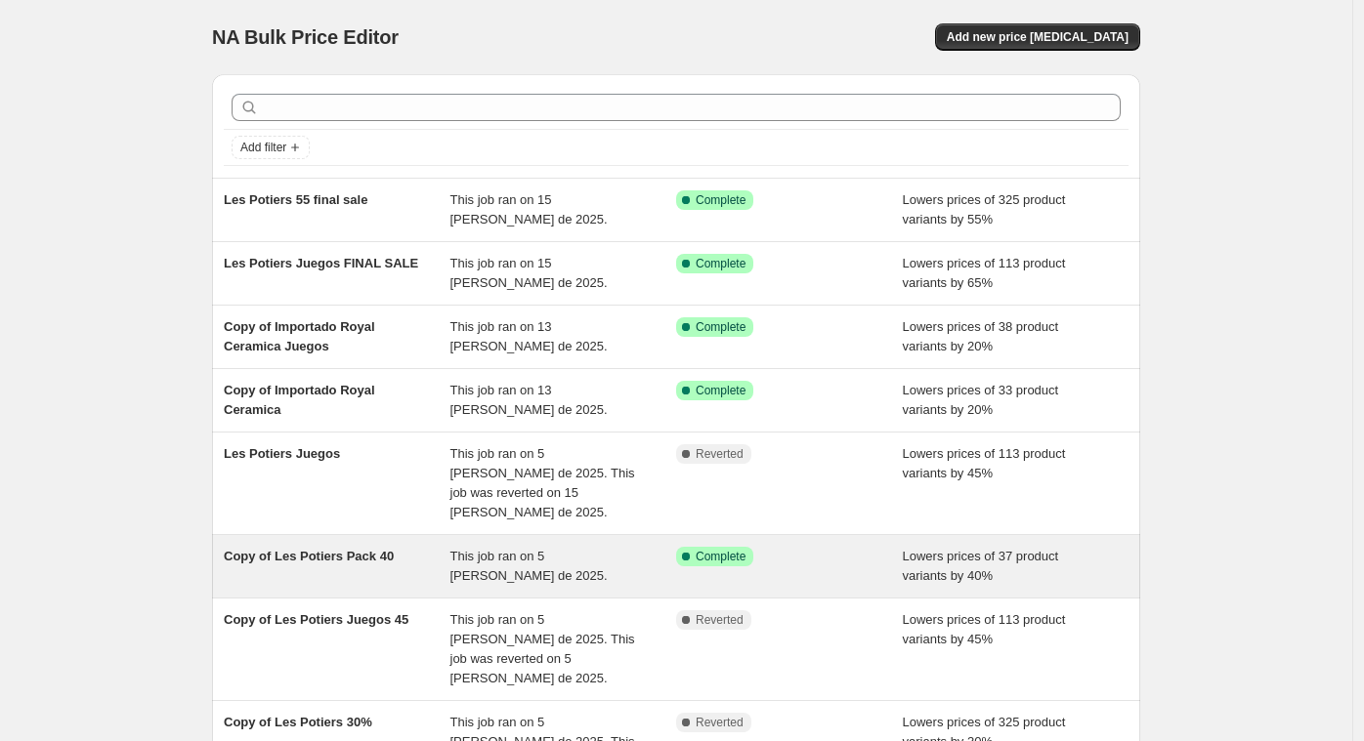
click at [263, 549] on span "Copy of Les Potiers Pack 40" at bounding box center [309, 556] width 170 height 15
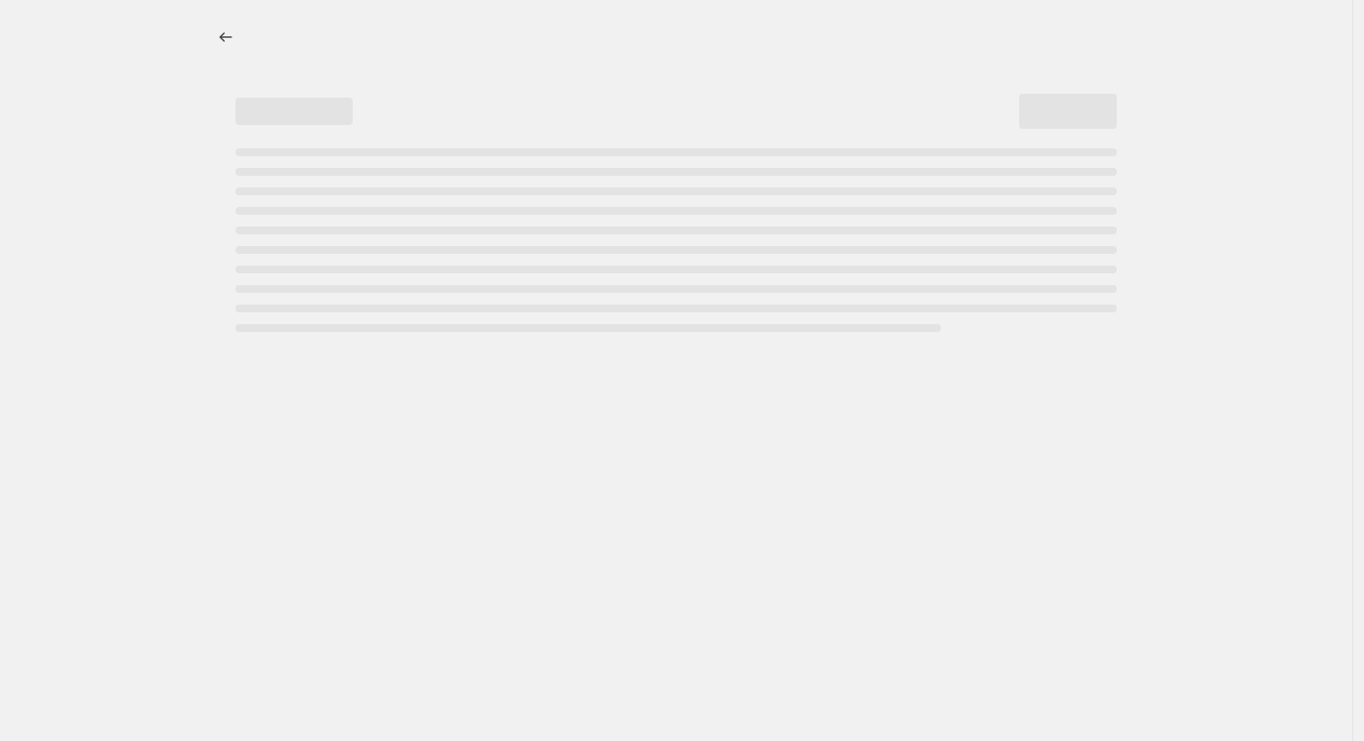
select select "percentage"
select select "vendor"
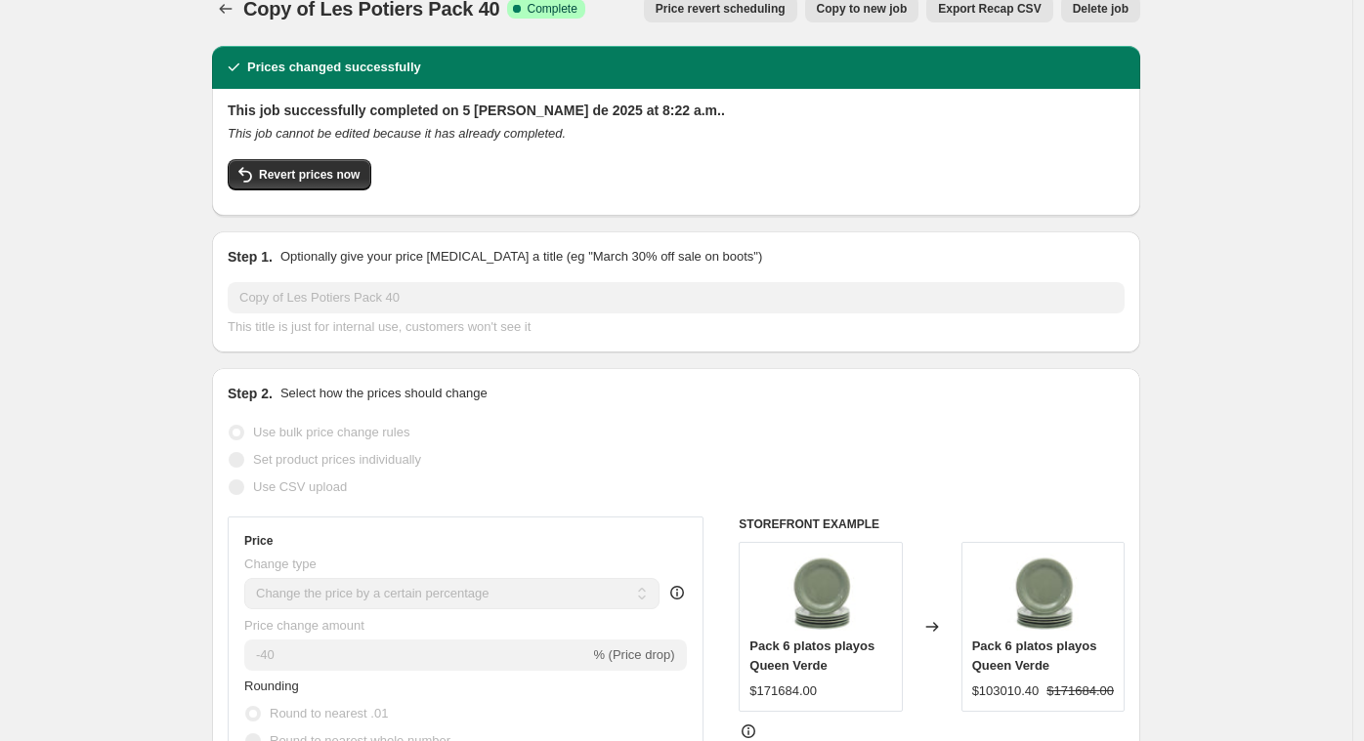
scroll to position [16, 0]
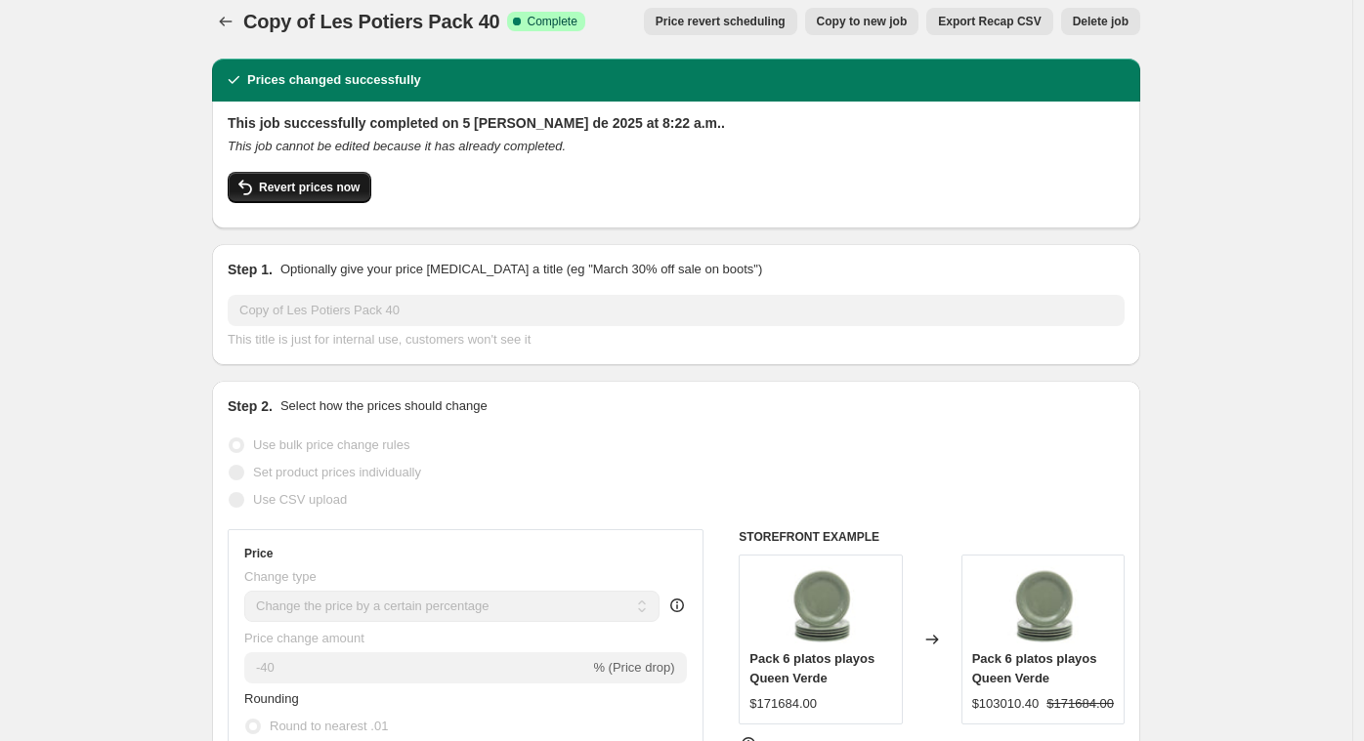
click at [330, 184] on span "Revert prices now" at bounding box center [309, 188] width 101 height 16
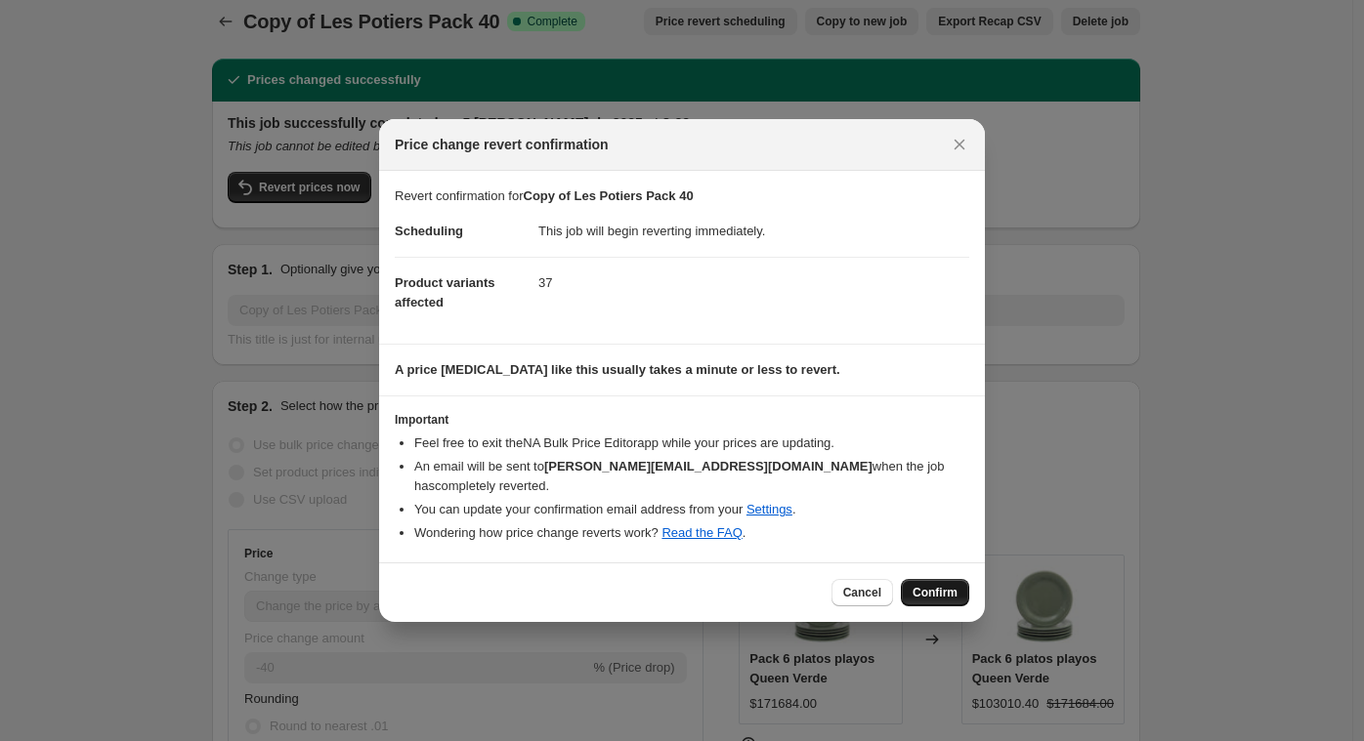
click at [942, 588] on span "Confirm" at bounding box center [934, 593] width 45 height 16
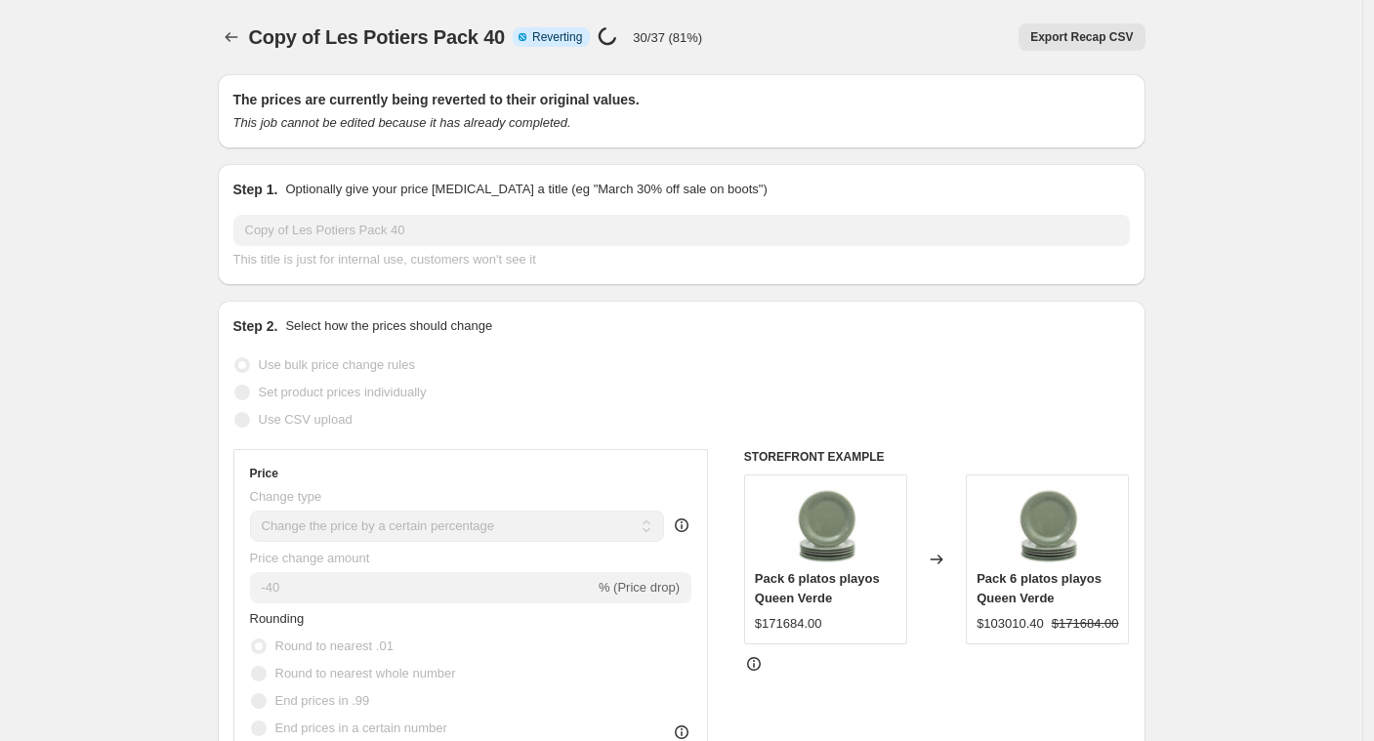
select select "percentage"
select select "vendor"
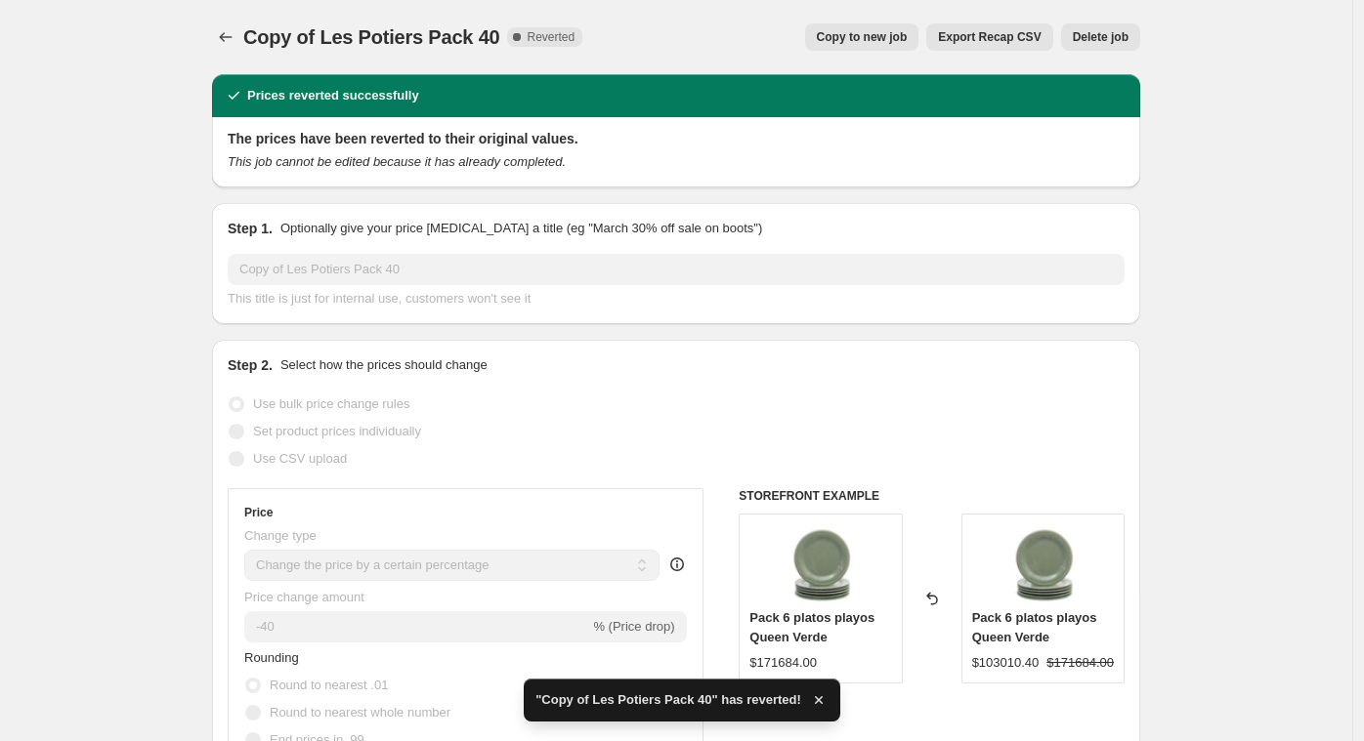
click at [888, 37] on span "Copy to new job" at bounding box center [862, 37] width 91 height 16
select select "percentage"
select select "vendor"
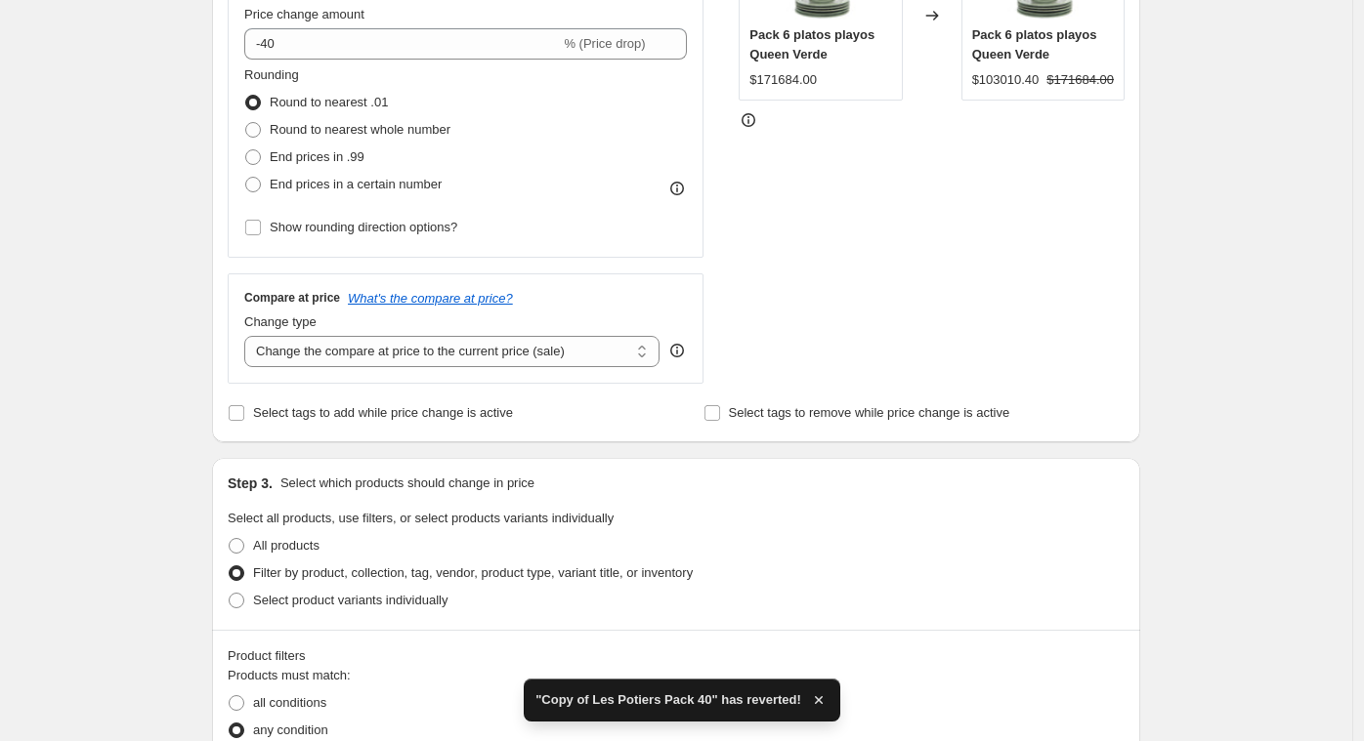
scroll to position [174, 0]
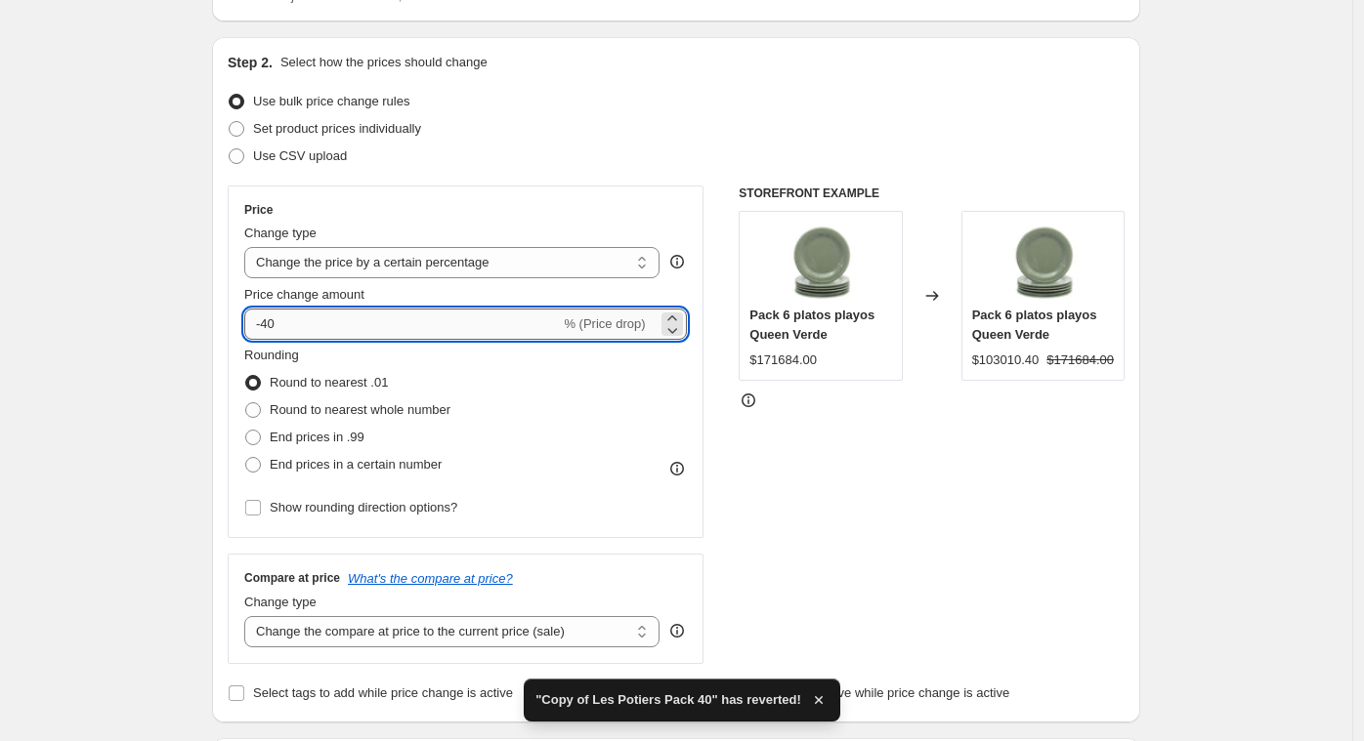
click at [343, 335] on input "-40" at bounding box center [402, 324] width 316 height 31
type input "-4"
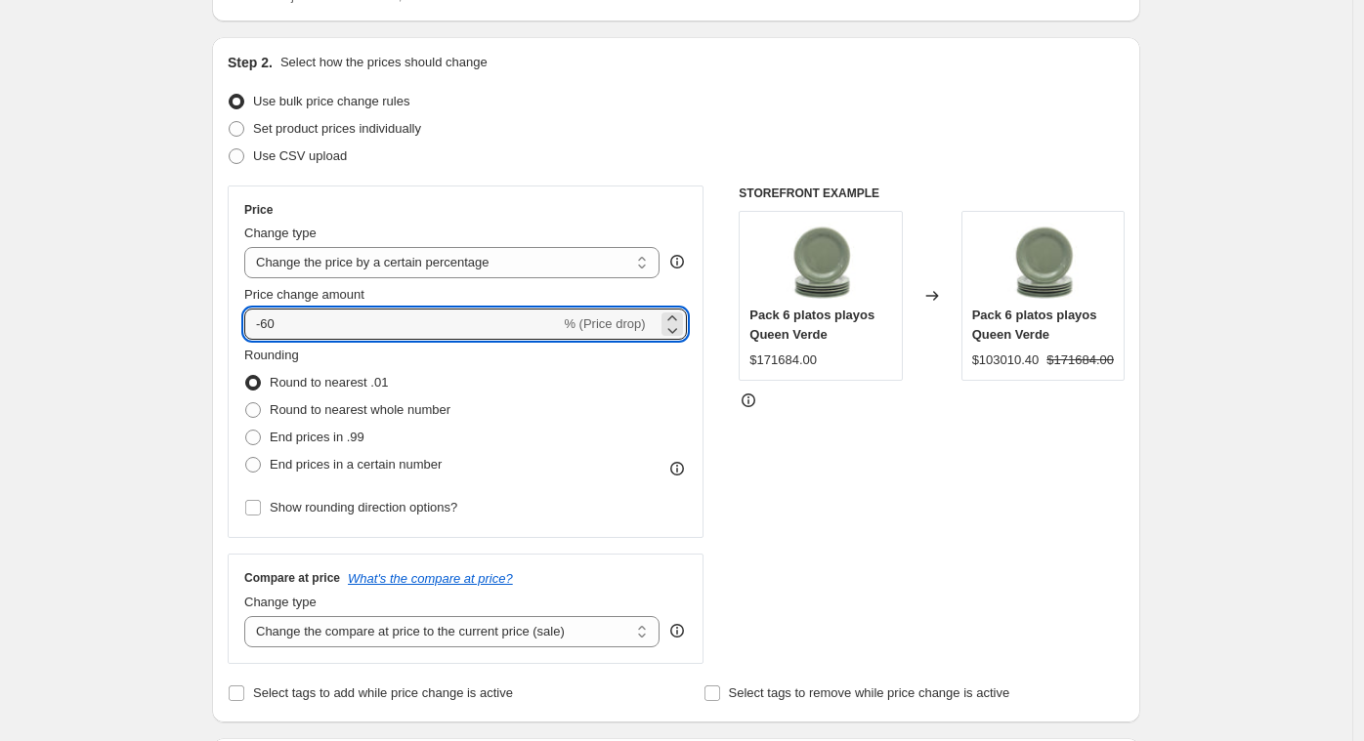
type input "-60"
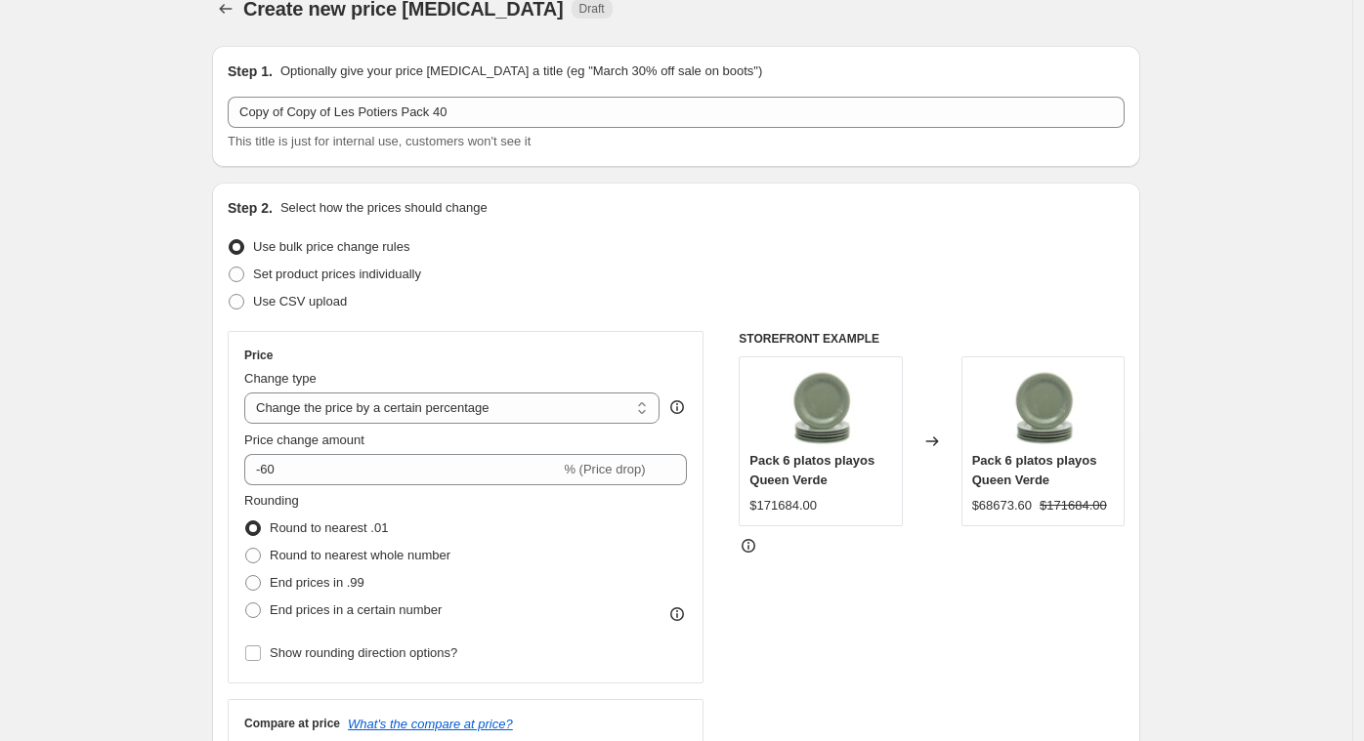
scroll to position [0, 0]
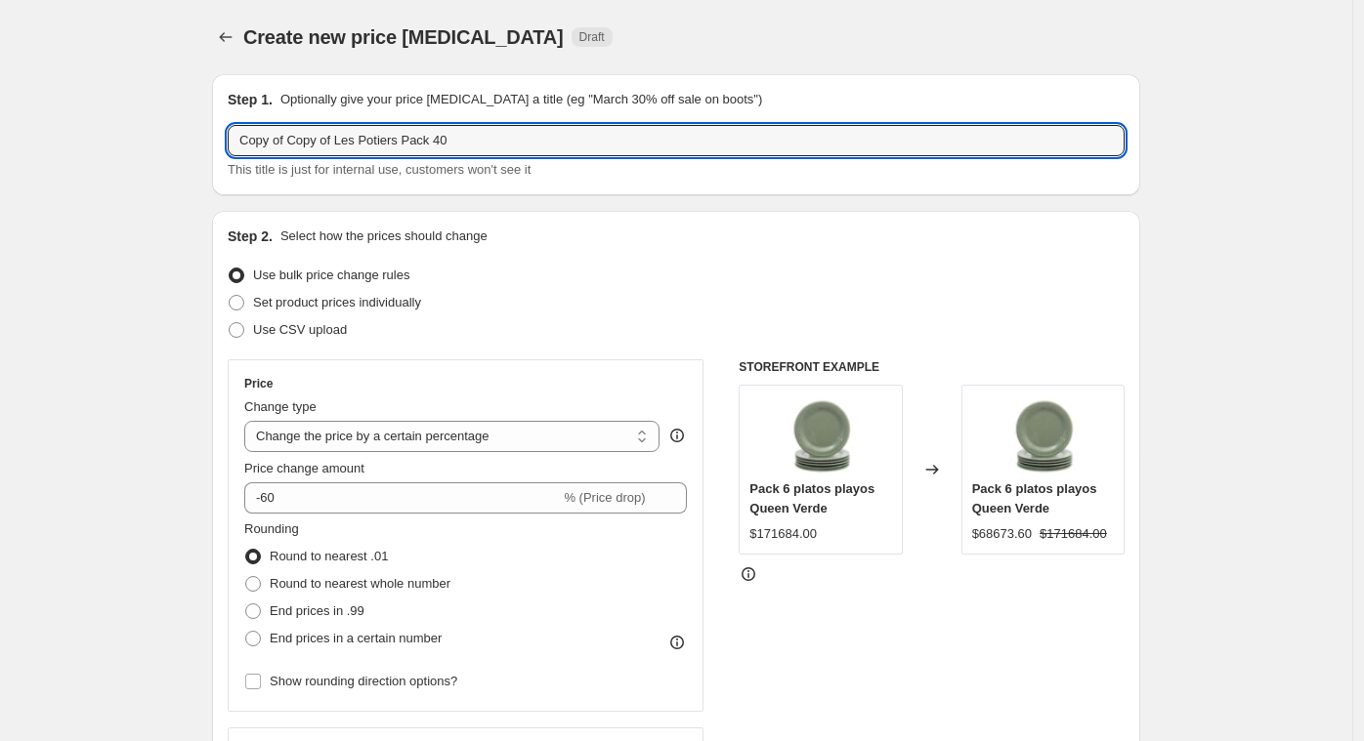
drag, startPoint x: 349, startPoint y: 142, endPoint x: 138, endPoint y: 147, distance: 211.1
click at [390, 139] on input "Les Potiers Pack 40" at bounding box center [676, 140] width 897 height 31
type input "Les Potiers Pack 60"
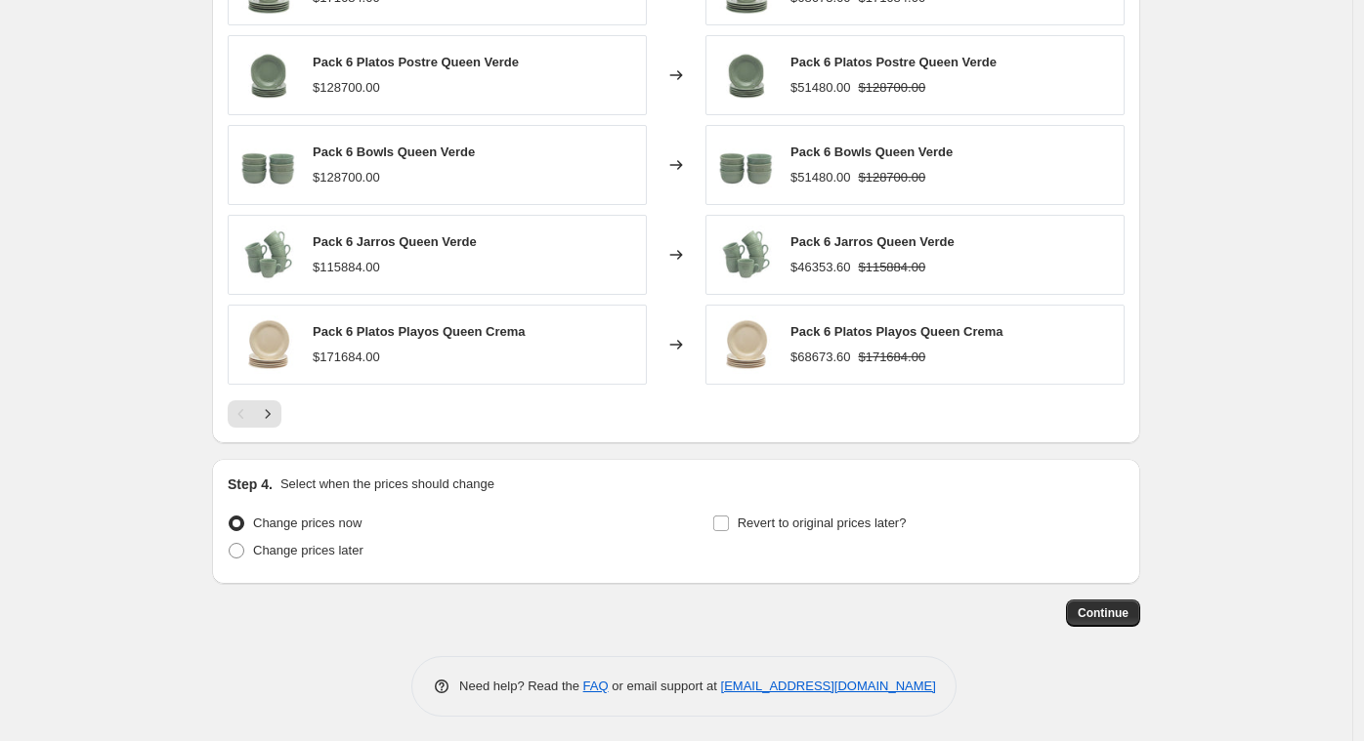
scroll to position [1431, 0]
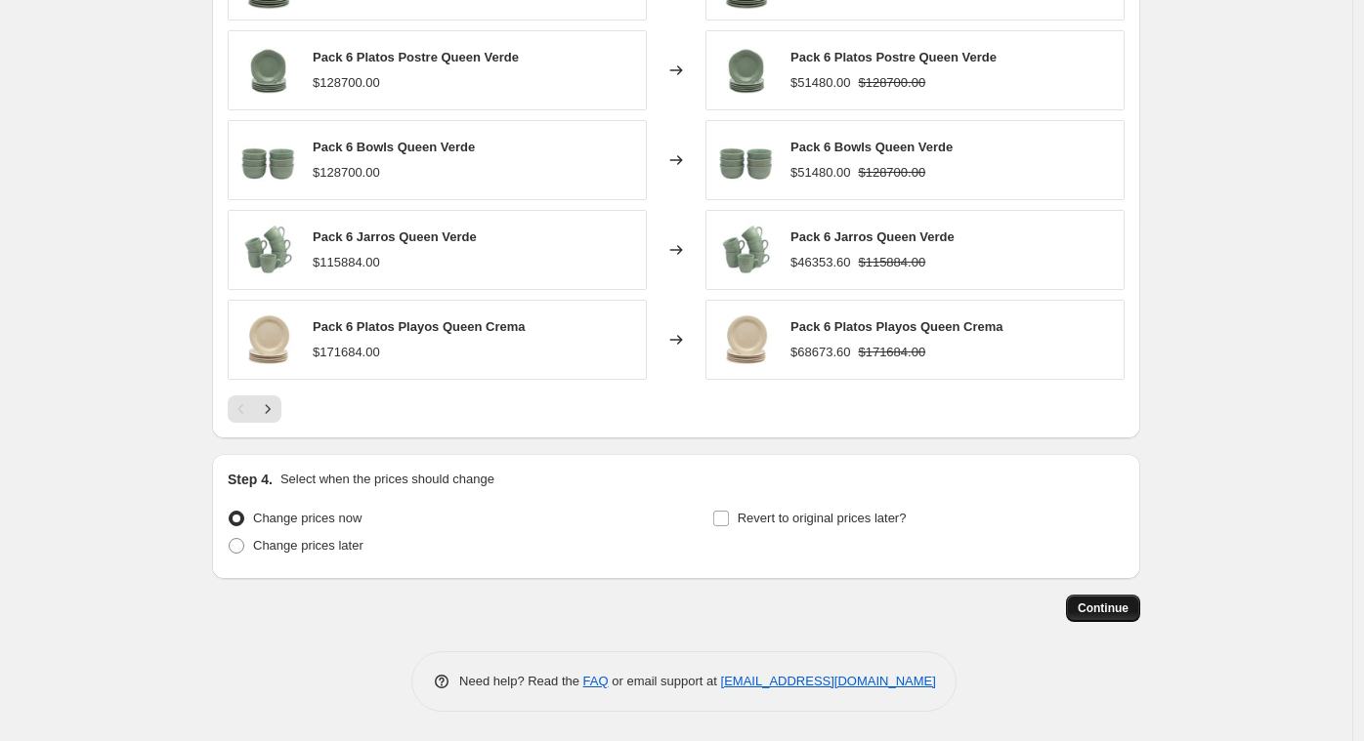
click at [1099, 608] on span "Continue" at bounding box center [1102, 609] width 51 height 16
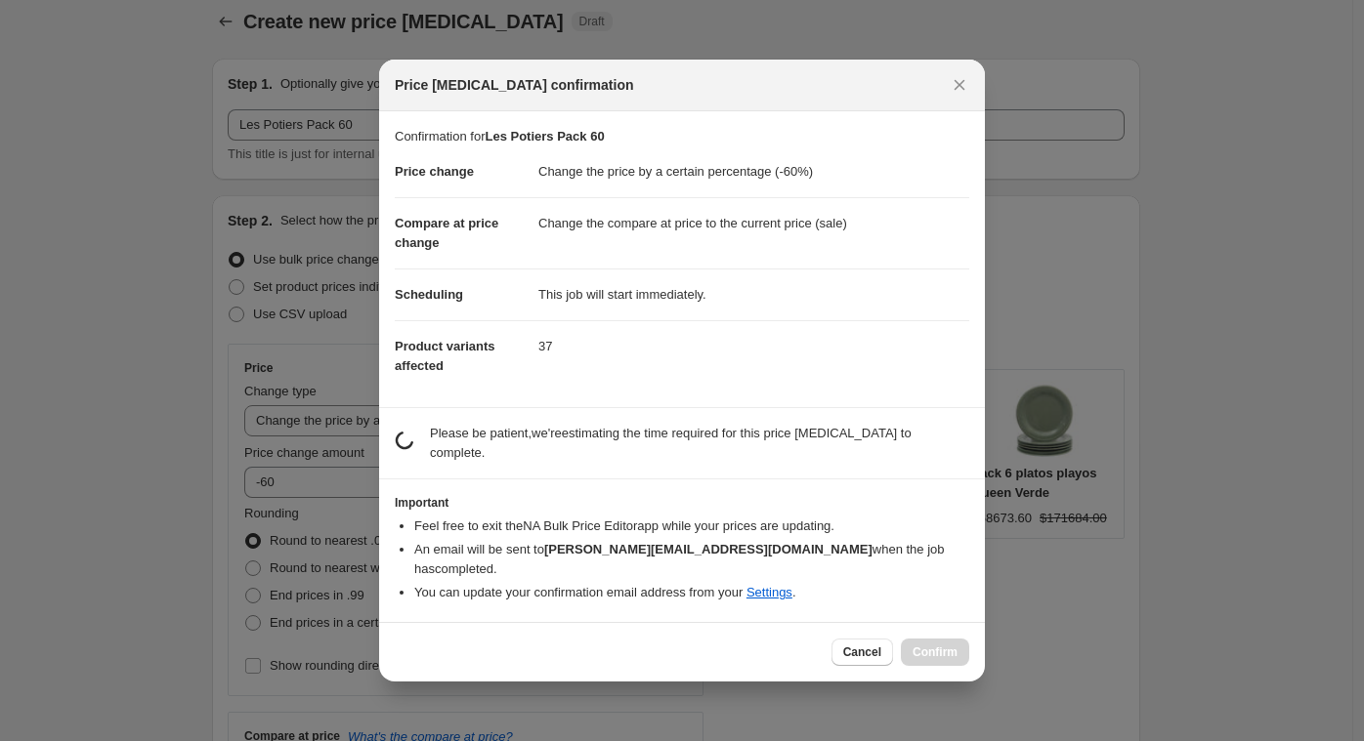
scroll to position [0, 0]
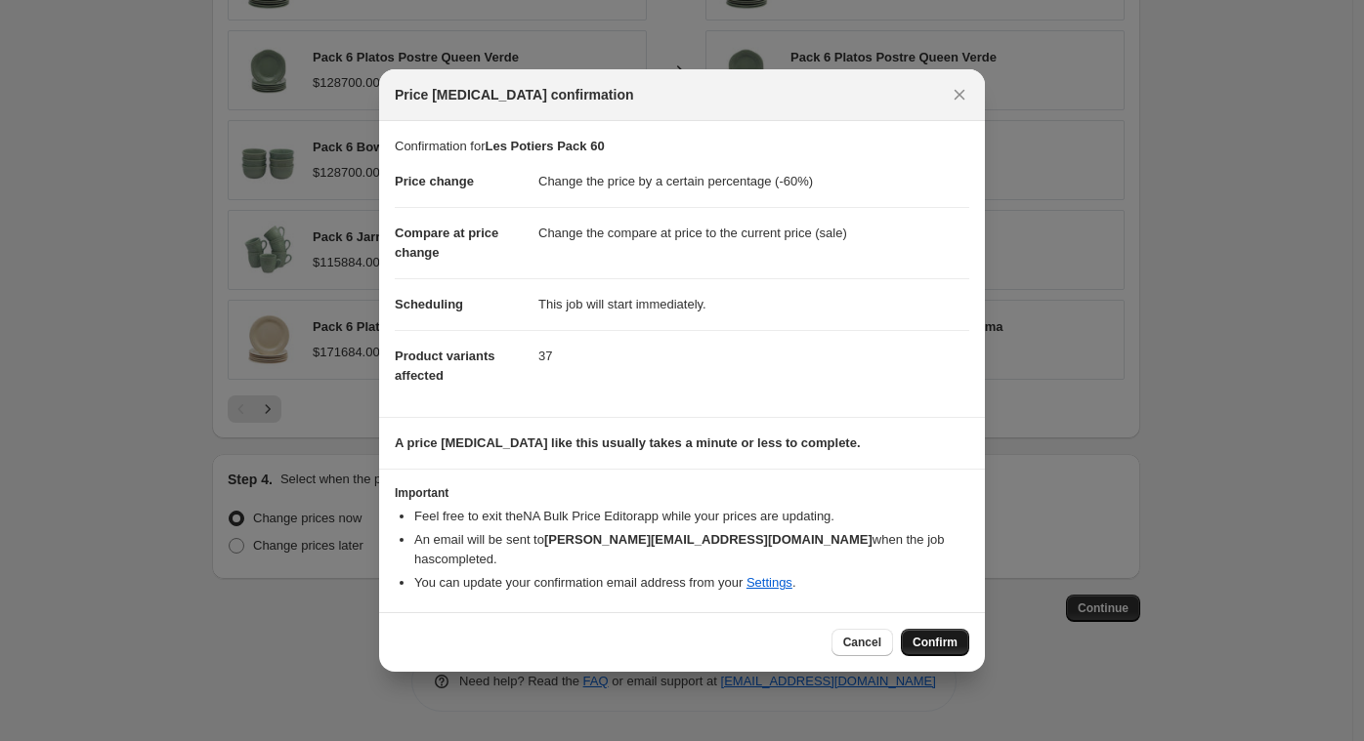
click at [934, 635] on span "Confirm" at bounding box center [934, 643] width 45 height 16
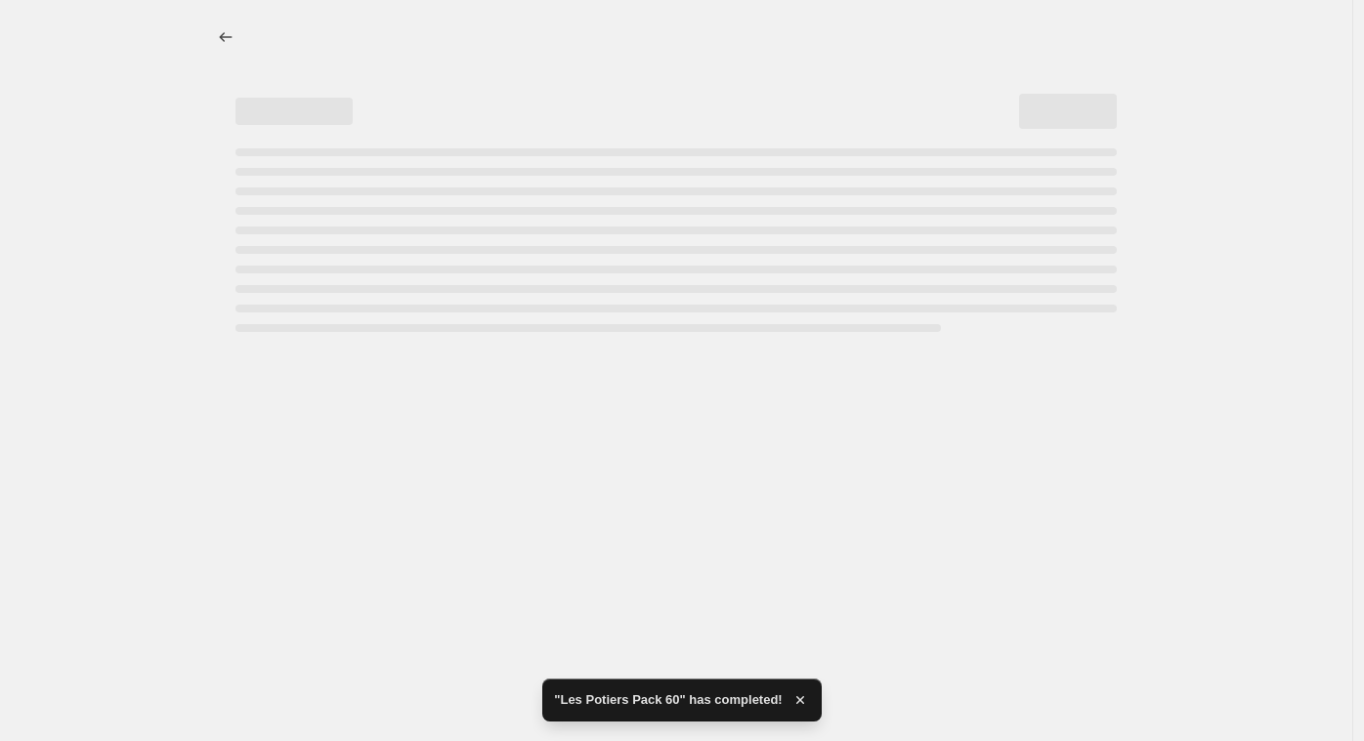
select select "percentage"
select select "vendor"
